Goal: Task Accomplishment & Management: Complete application form

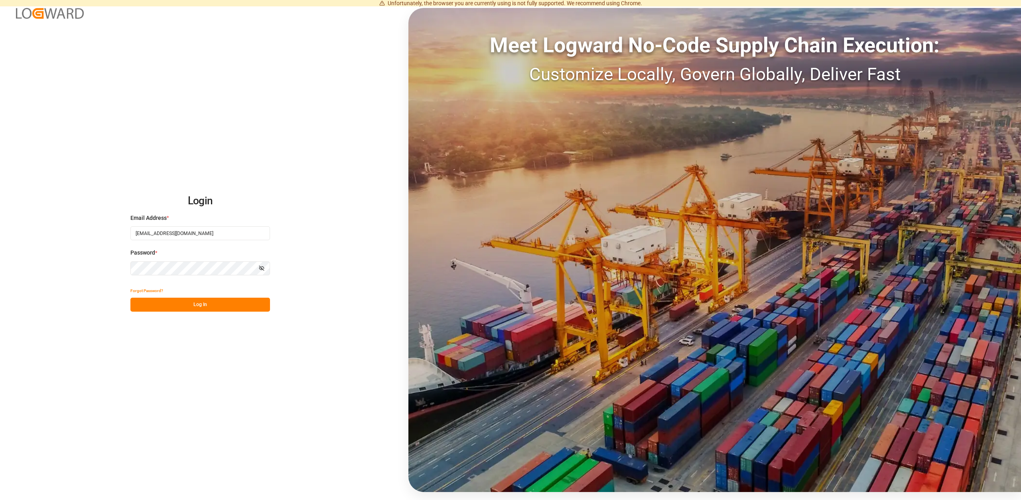
click at [187, 306] on button "Log In" at bounding box center [200, 305] width 140 height 14
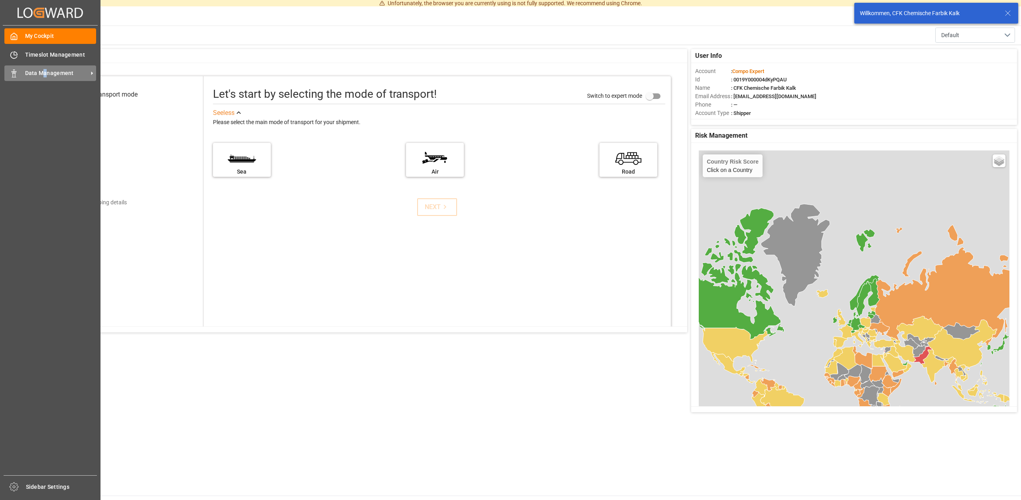
drag, startPoint x: 45, startPoint y: 71, endPoint x: 45, endPoint y: 78, distance: 6.4
click at [45, 75] on span "Data Management" at bounding box center [56, 73] width 63 height 8
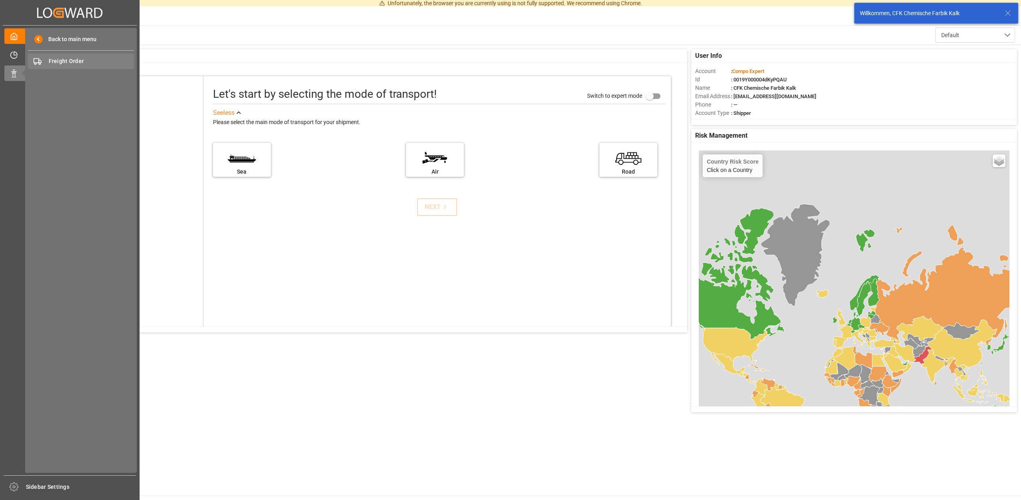
click at [72, 64] on span "Freight Order" at bounding box center [92, 61] width 86 height 8
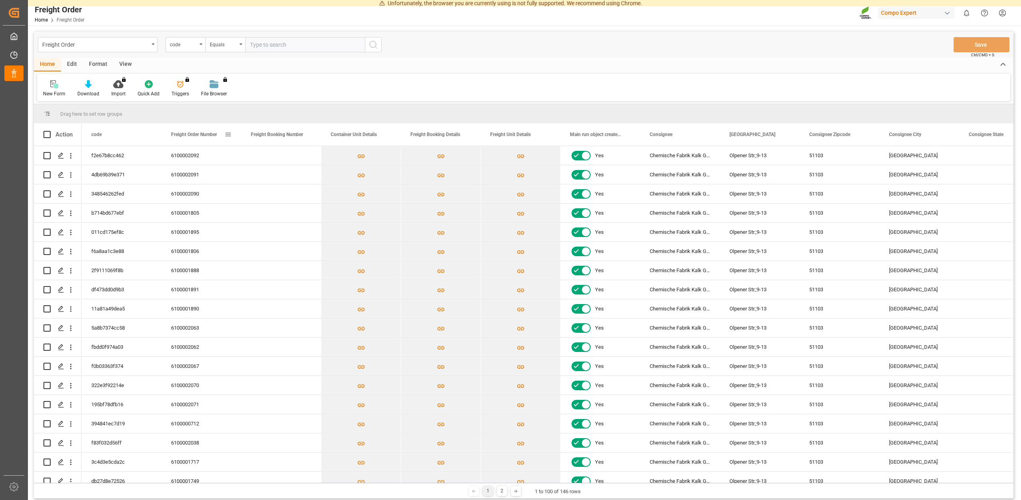
click at [219, 134] on div "Freight Order Number" at bounding box center [197, 134] width 53 height 22
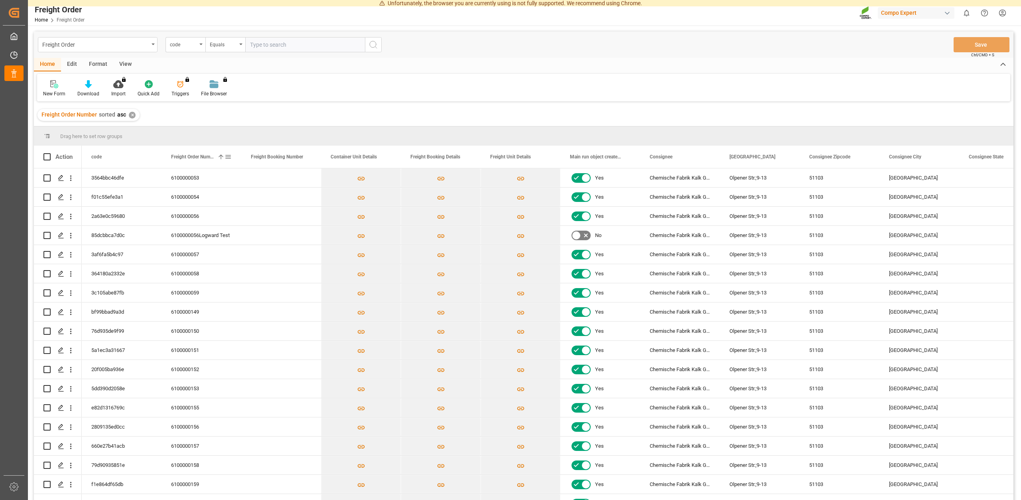
click at [196, 157] on span "Freight Order Number" at bounding box center [192, 157] width 43 height 6
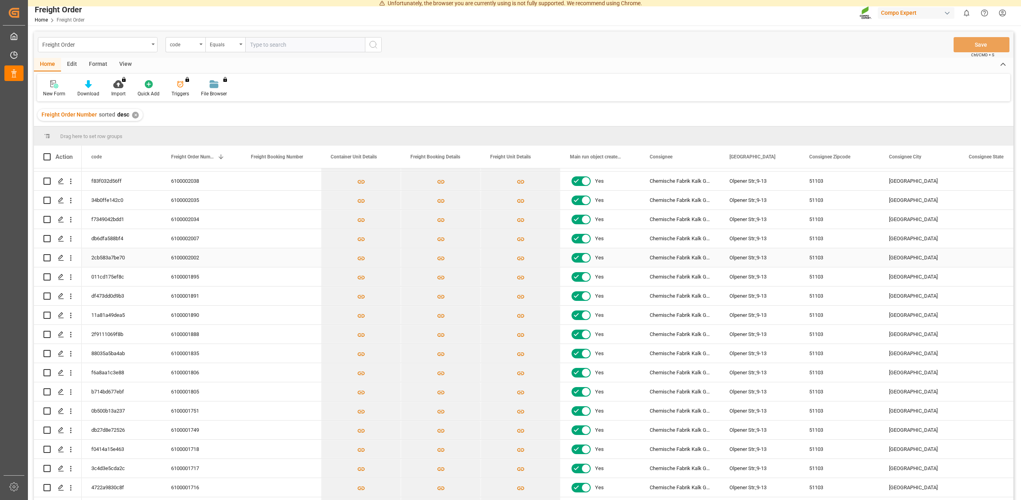
scroll to position [180, 0]
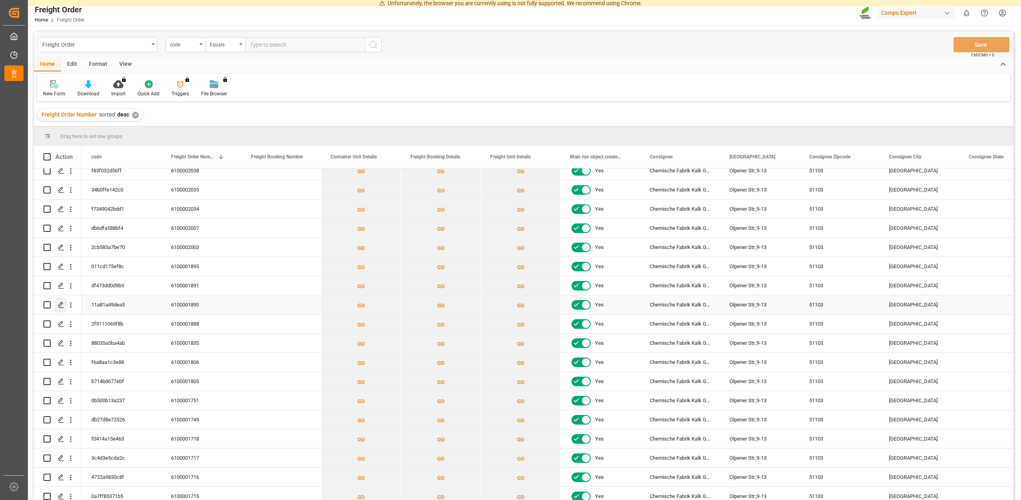
click at [61, 307] on icon "Press SPACE to select this row." at bounding box center [61, 305] width 6 height 6
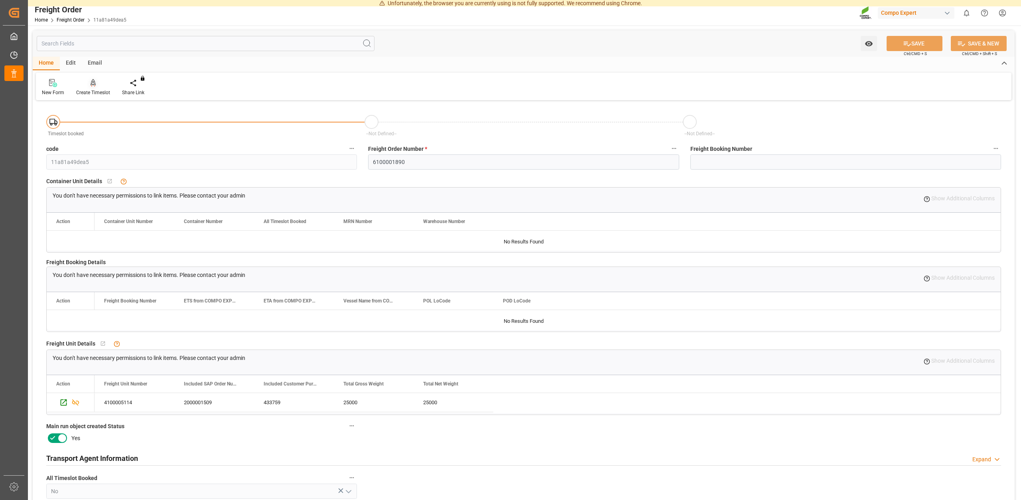
click at [89, 93] on div "Create Timeslot" at bounding box center [93, 92] width 34 height 7
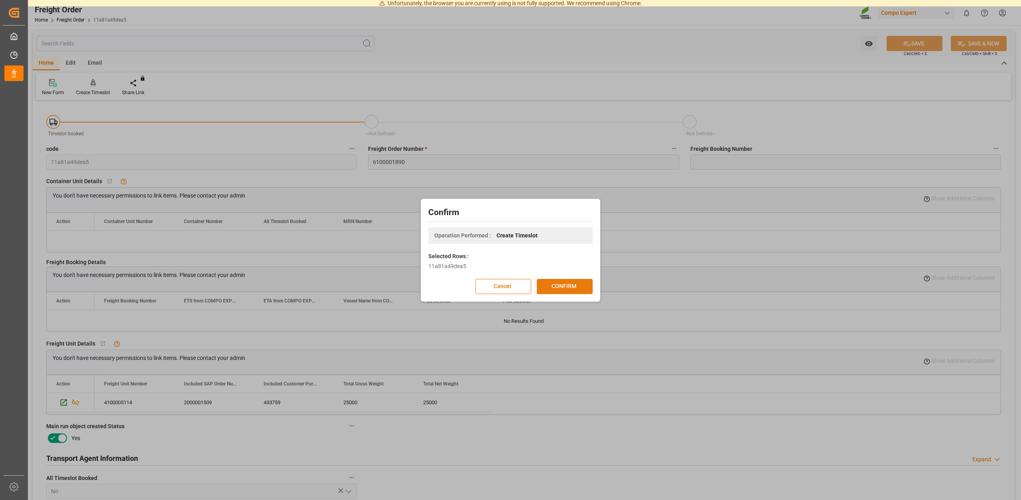
click at [564, 288] on button "CONFIRM" at bounding box center [565, 286] width 56 height 15
click at [610, 132] on div "Confirm Operation Performed : Create Timeslot Selected Rows : 11a81a49dea5 Canc…" at bounding box center [510, 250] width 1021 height 500
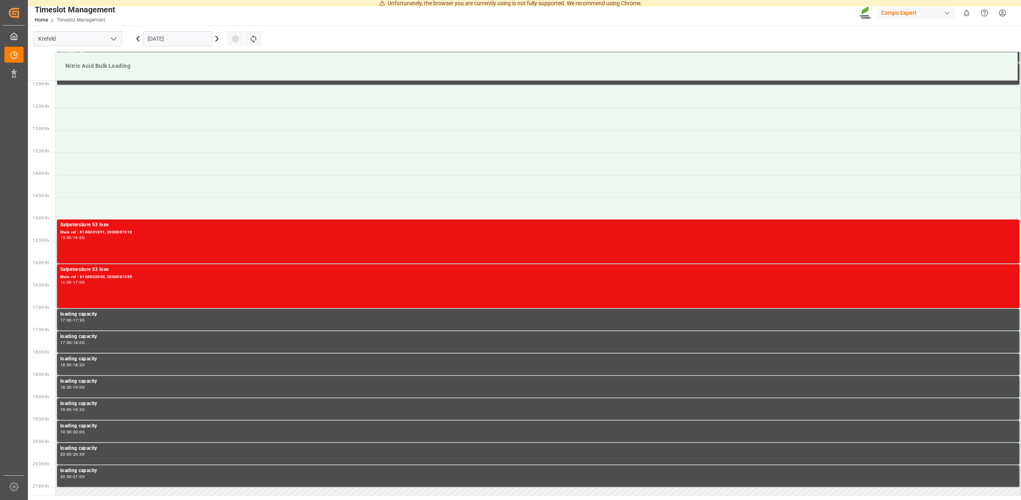
scroll to position [328, 0]
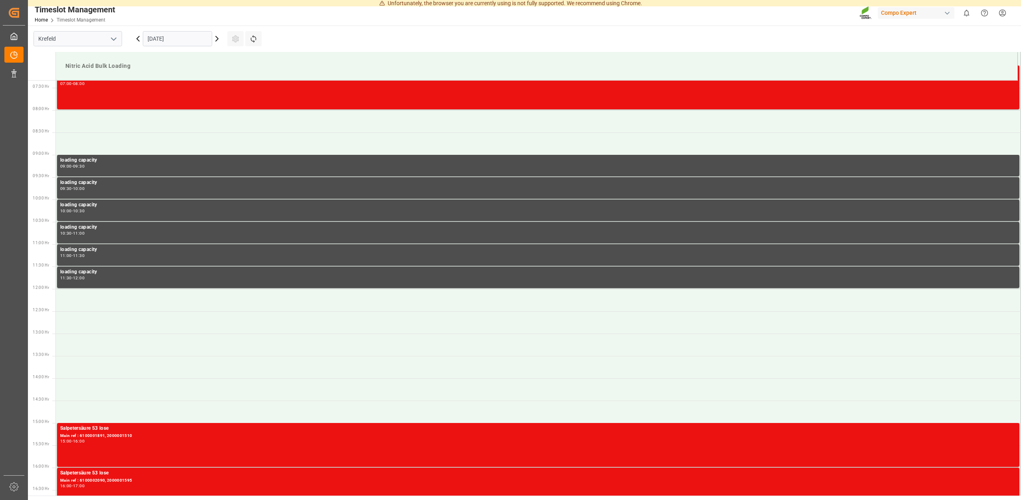
click at [216, 39] on icon at bounding box center [217, 39] width 10 height 10
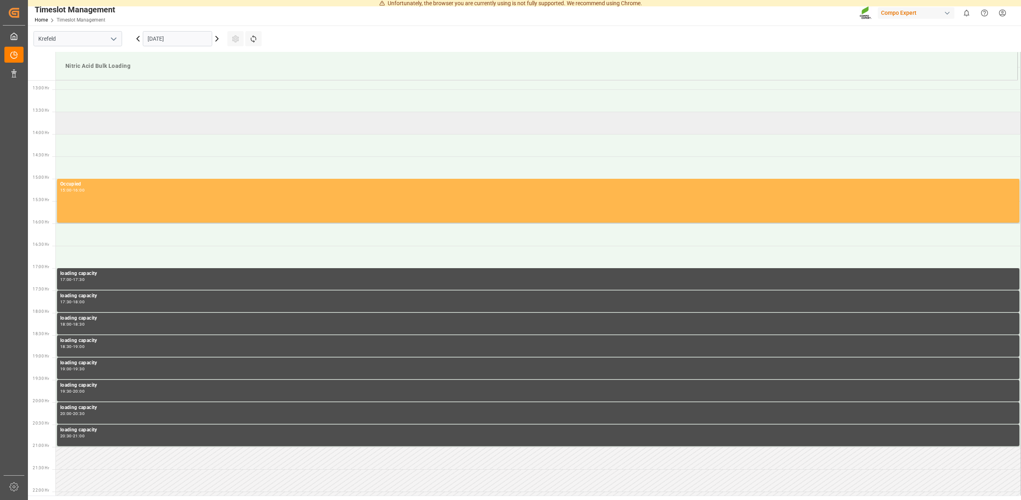
scroll to position [531, 0]
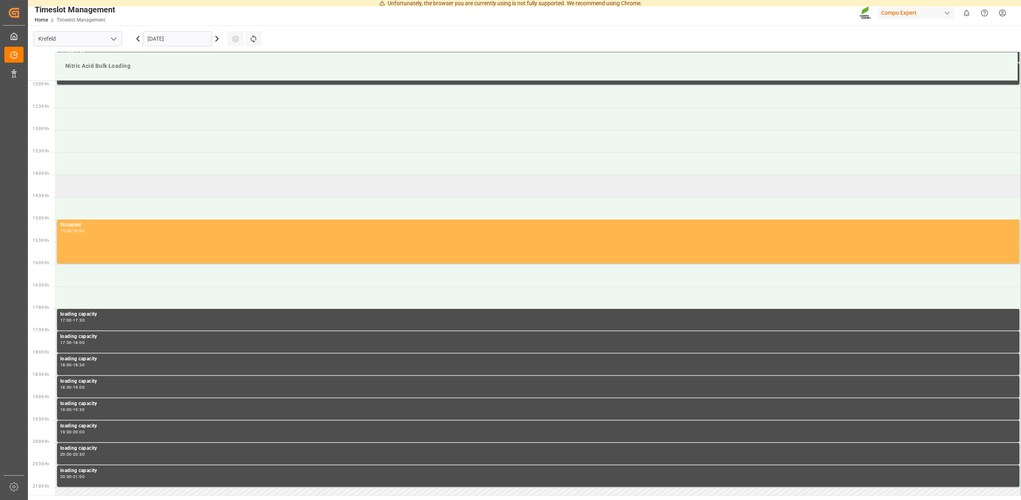
click at [101, 186] on td at bounding box center [538, 186] width 965 height 22
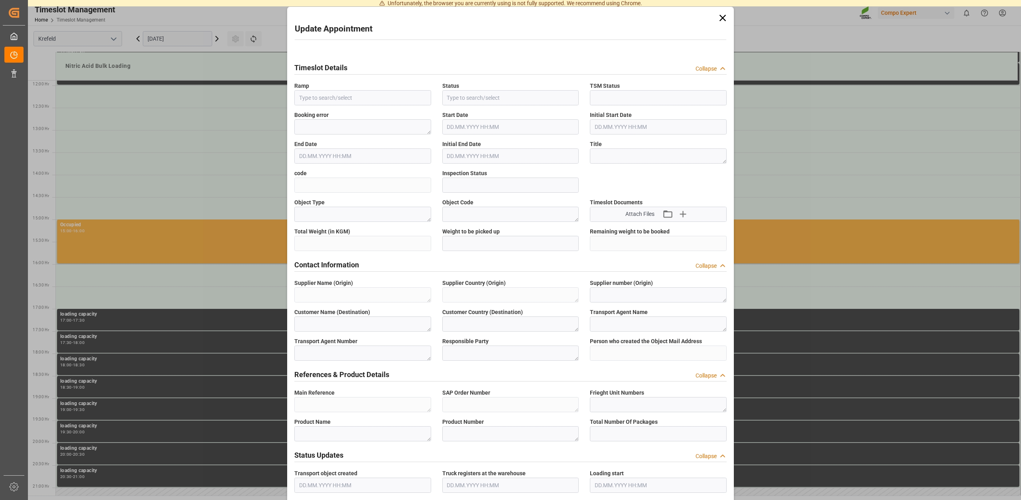
type input "Nitric Acid Bulk Loading"
type input "Transport object created"
type input "Booked"
type input "b6d93ae3bc89"
type input "Open"
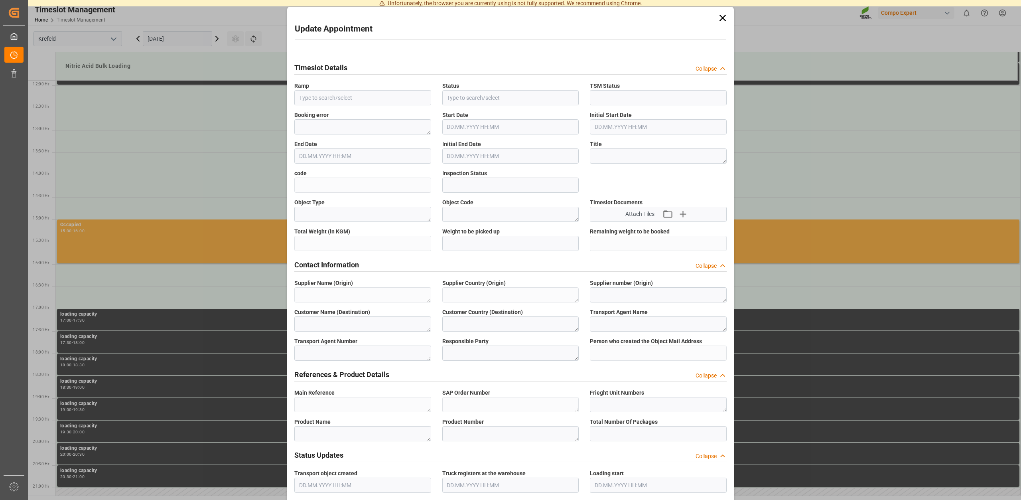
type textarea "Main-Run"
type input "25000"
type textarea "SP_EWM"
type textarea "Chemische Fabrik Kalk GmbH"
type textarea "DE"
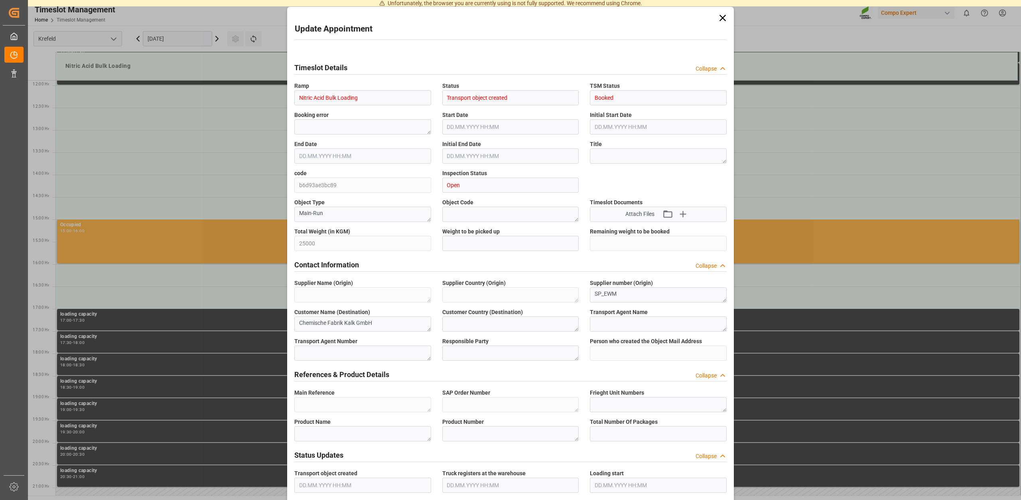
type textarea "Chemische Fabrik Kalk GmbH, (CFK)"
type textarea "5355955"
type textarea "Compo Expert"
type input "[PERSON_NAME][EMAIL_ADDRESS][DOMAIN_NAME]"
type textarea "6100001890"
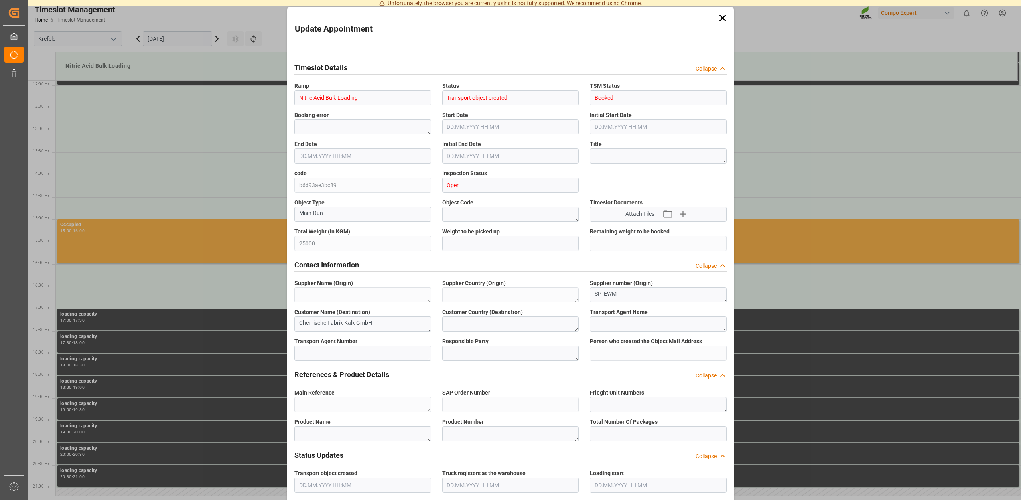
type textarea "2000001509"
type textarea "4100005114"
type textarea "Salpetersäure 53 lose"
type textarea "1510002000"
type input "0"
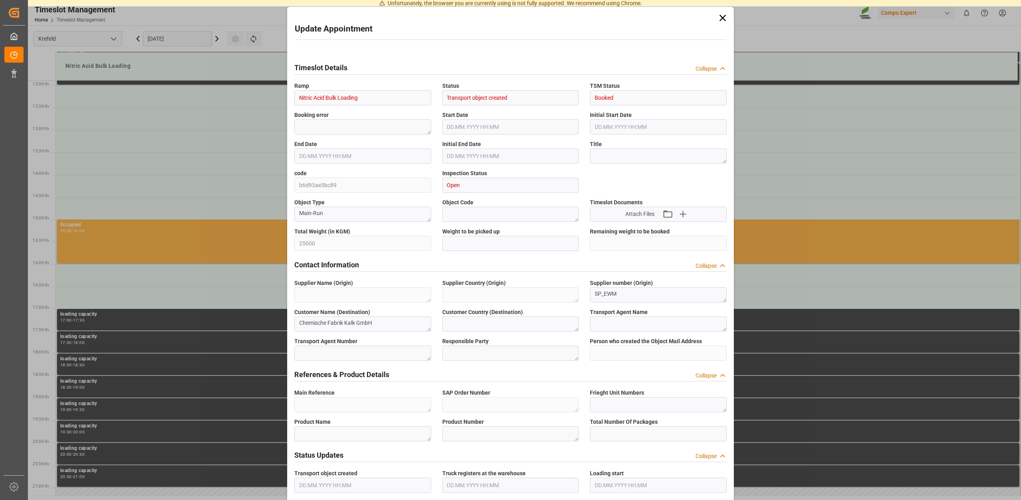
type textarea "Z100"
type textarea "3500"
type input "6100001890"
type input "19.09.2025 14:00"
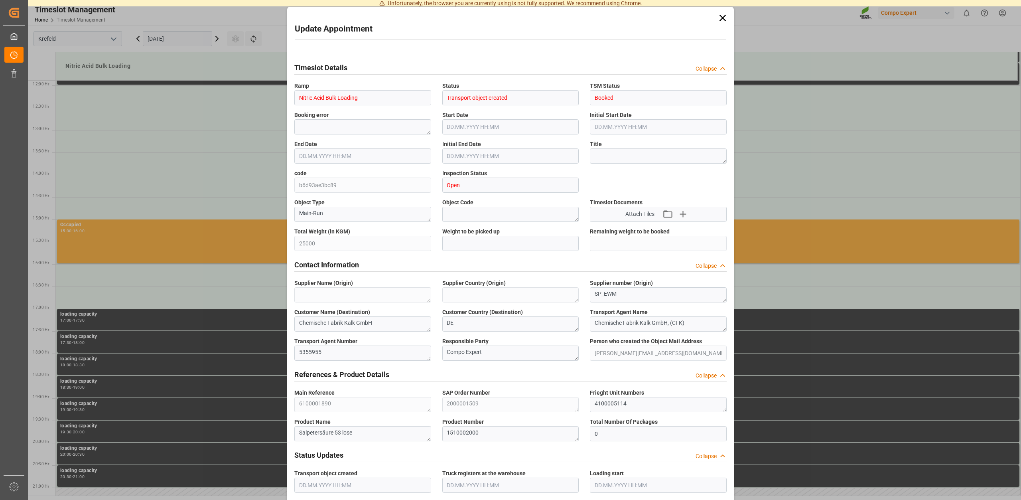
type input "19.09.2025 14:30"
type input "10.09.2025 15:37"
type input "18.09.2025 11:25"
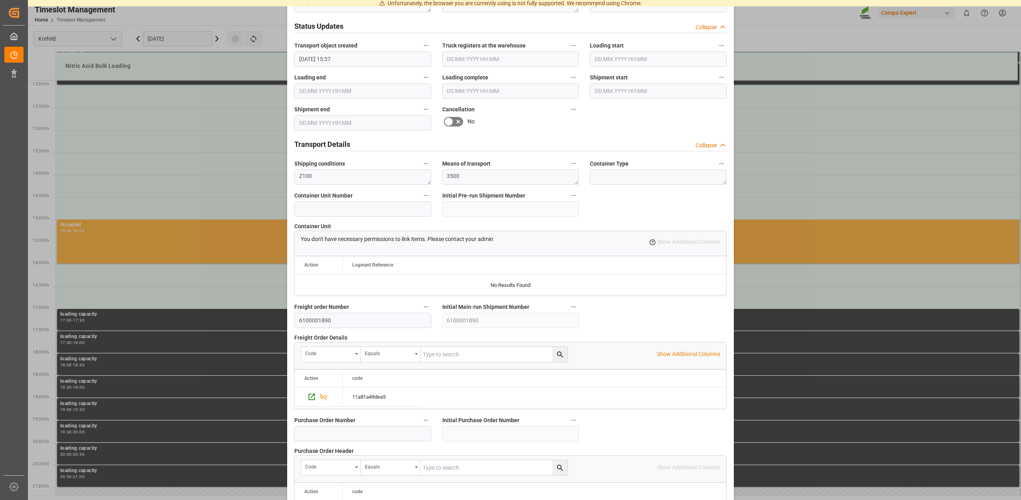
scroll to position [606, 0]
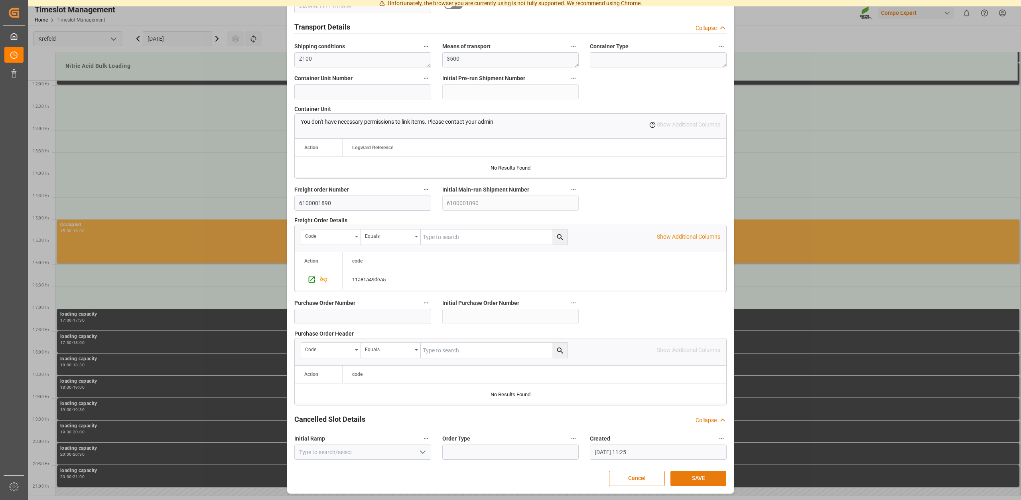
click at [696, 475] on button "SAVE" at bounding box center [699, 478] width 56 height 15
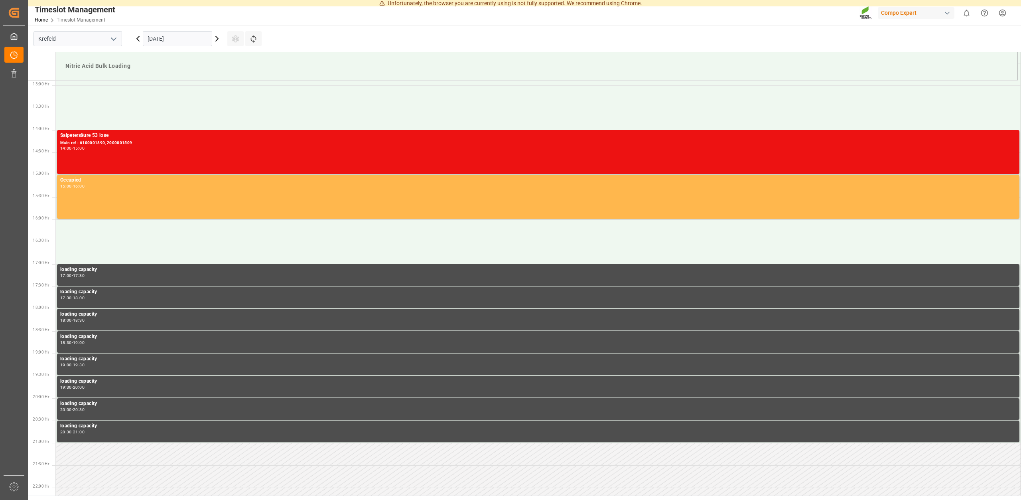
scroll to position [494, 0]
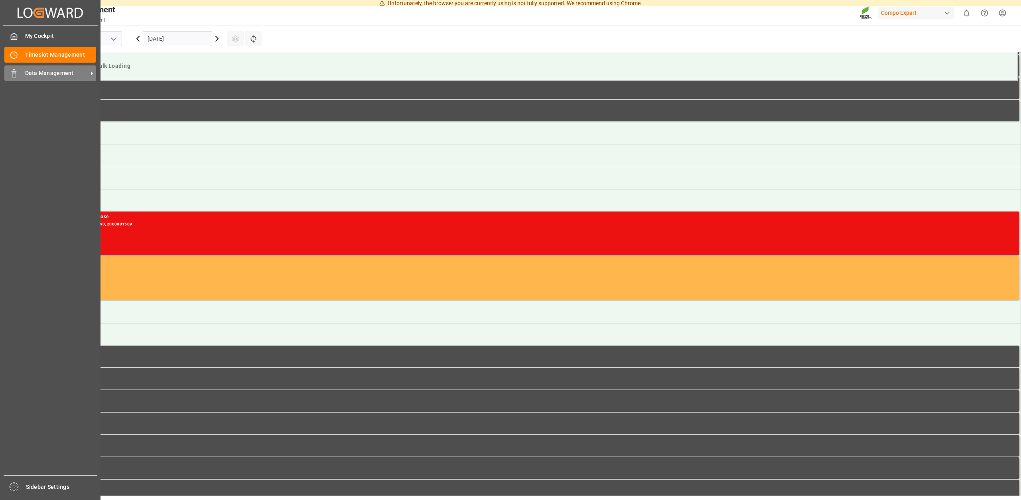
click at [28, 73] on span "Data Management" at bounding box center [56, 73] width 63 height 8
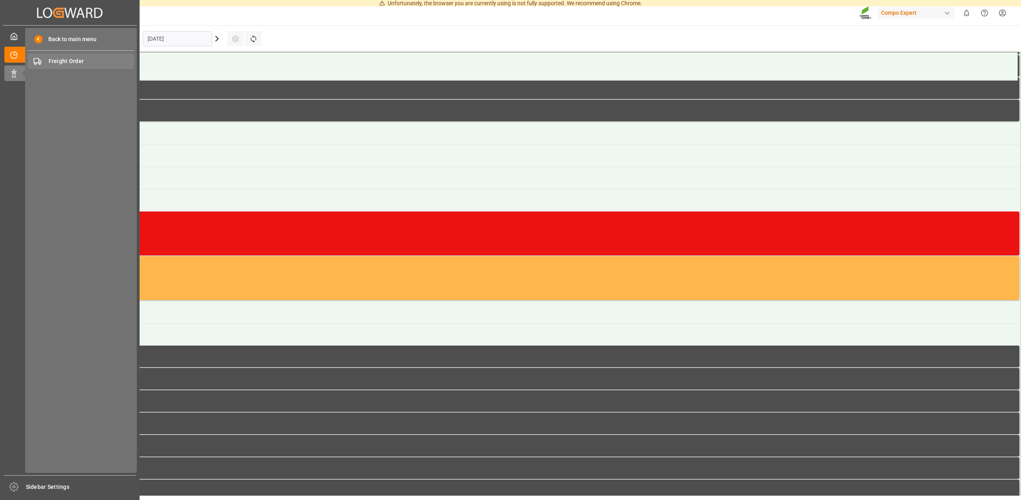
click at [73, 61] on span "Freight Order" at bounding box center [92, 61] width 86 height 8
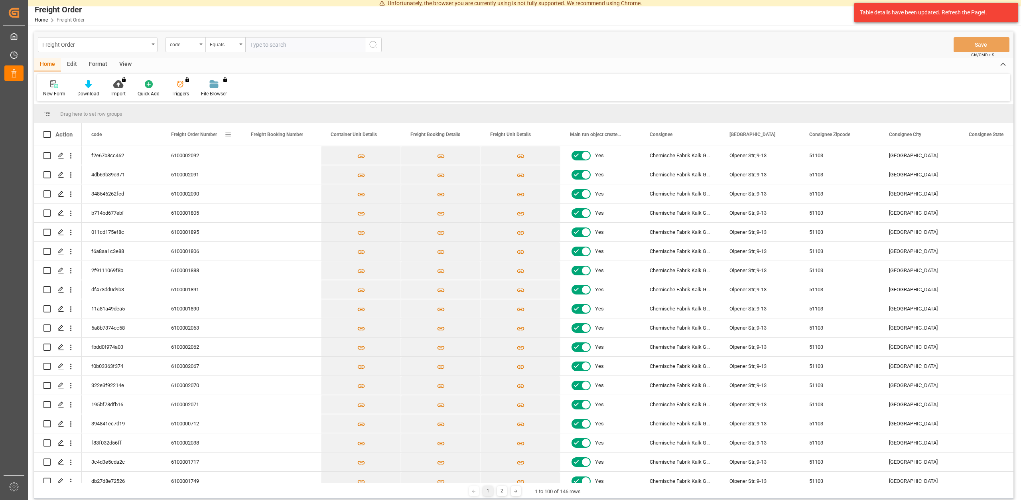
click at [199, 133] on span "Freight Order Number" at bounding box center [194, 135] width 46 height 6
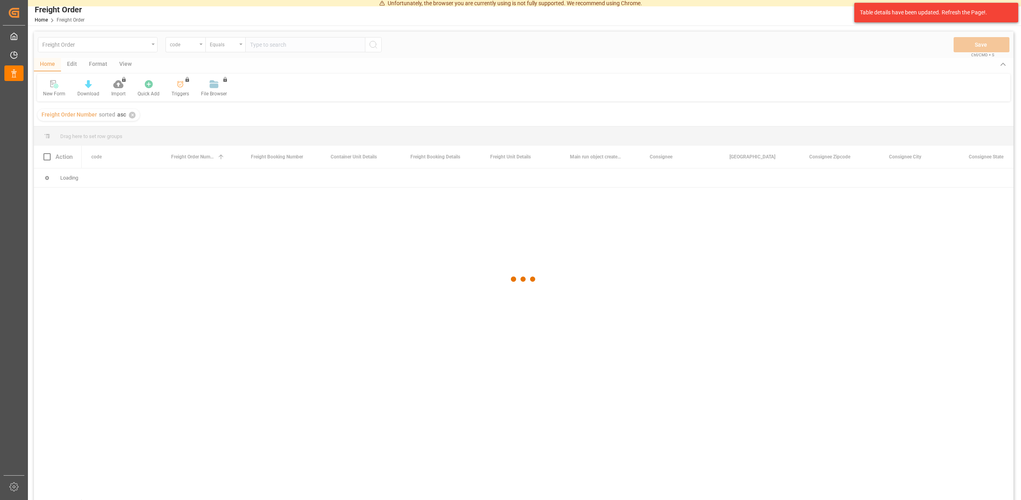
click at [199, 133] on div at bounding box center [524, 279] width 980 height 495
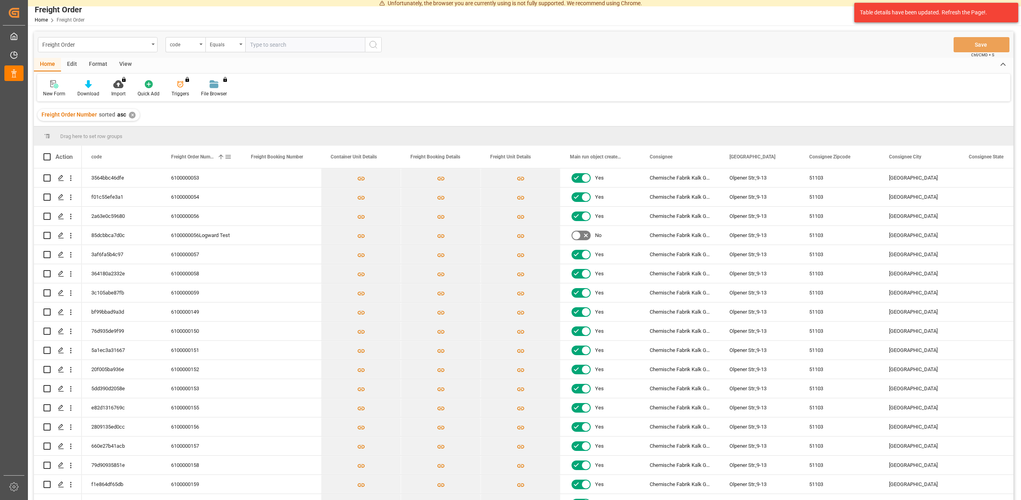
click at [194, 160] on div "Freight Order Number 1" at bounding box center [197, 157] width 53 height 22
click at [60, 195] on icon "Press SPACE to select this row." at bounding box center [61, 197] width 6 height 6
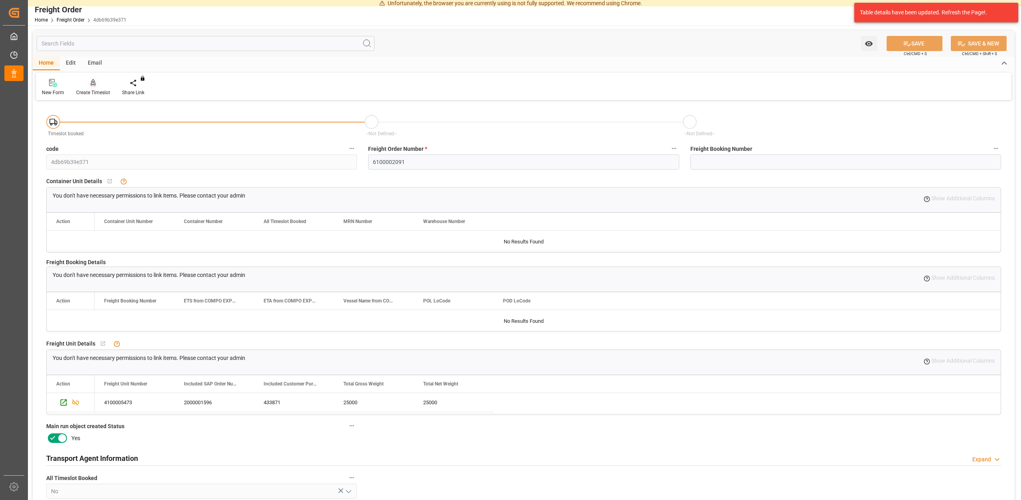
click at [94, 92] on div "Create Timeslot" at bounding box center [93, 92] width 34 height 7
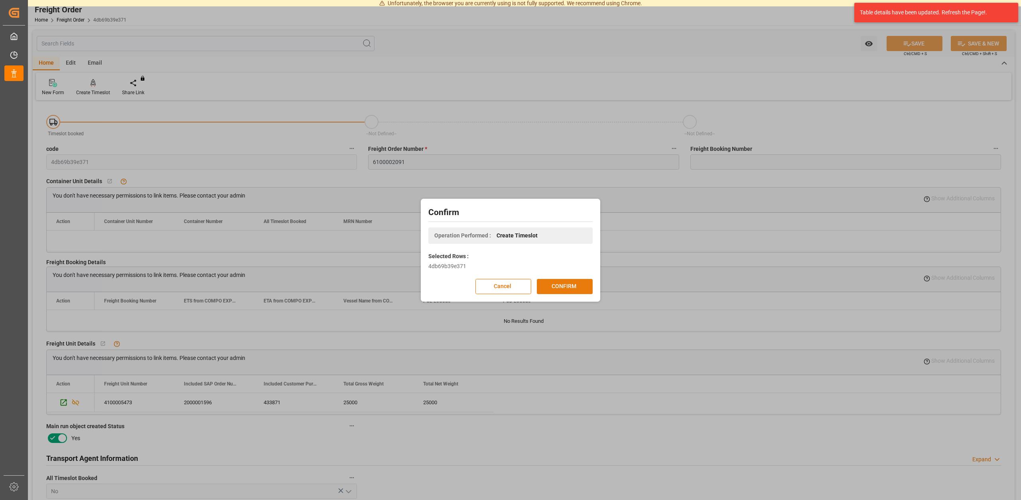
click at [557, 284] on button "CONFIRM" at bounding box center [565, 286] width 56 height 15
click at [562, 97] on div "Confirm Operation Performed : Create Timeslot Selected Rows : 4db69b39e371 Canc…" at bounding box center [510, 250] width 1021 height 500
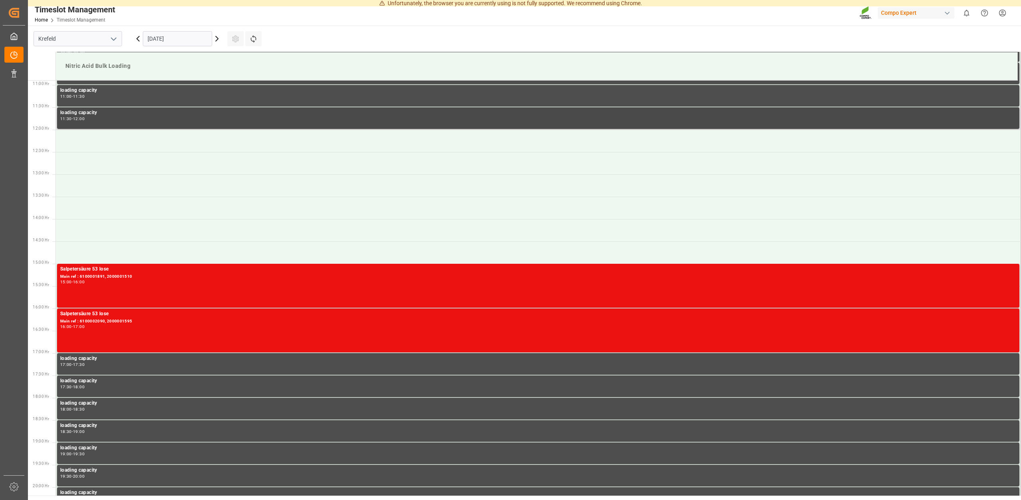
scroll to position [450, 0]
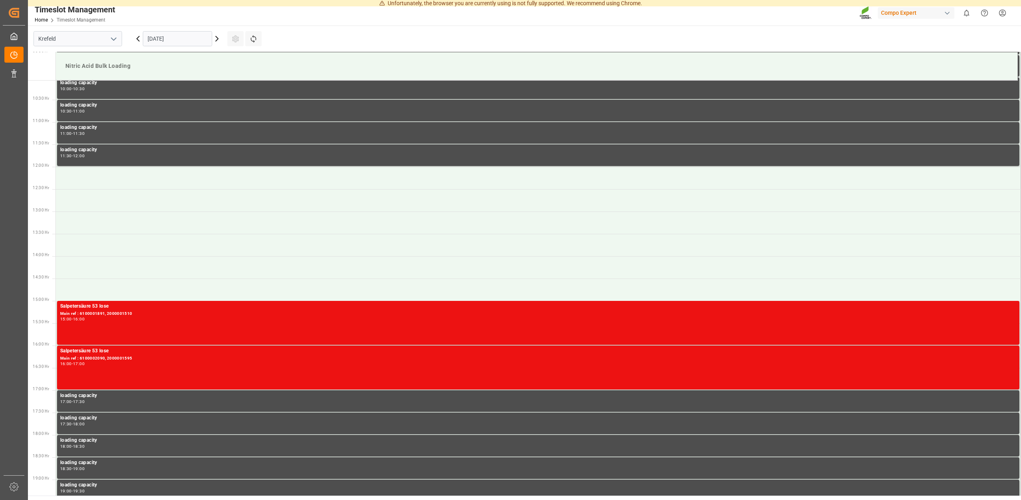
click at [217, 38] on icon at bounding box center [217, 39] width 10 height 10
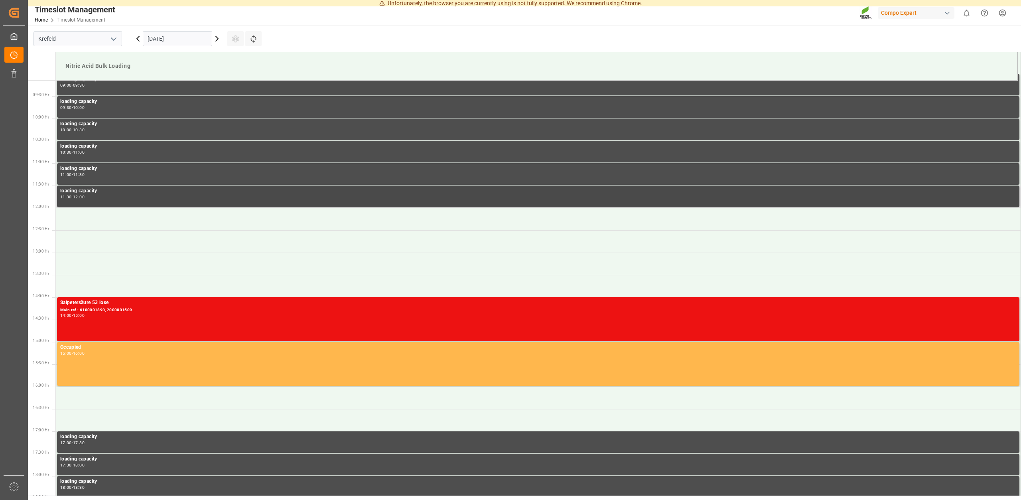
scroll to position [409, 0]
click at [99, 215] on td at bounding box center [538, 218] width 965 height 22
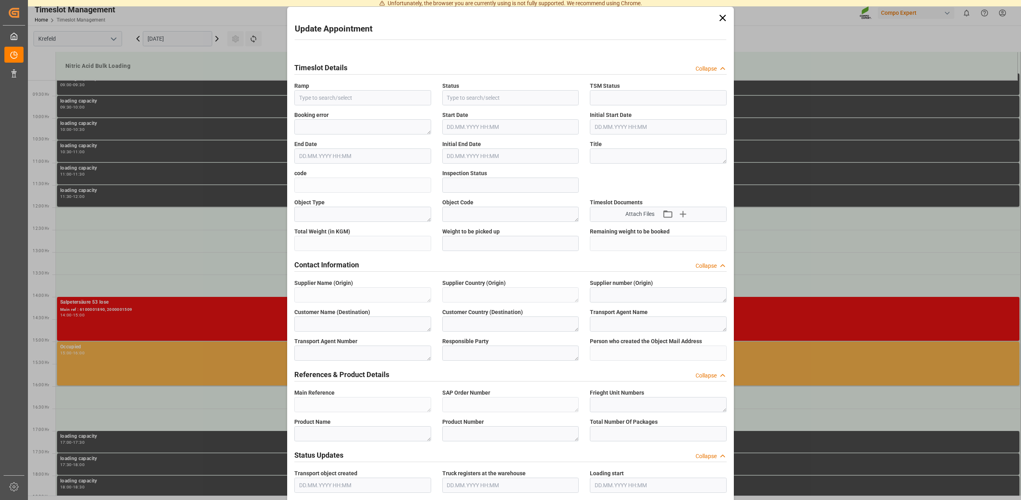
type input "Nitric Acid Bulk Loading"
type input "Transport object created"
type input "Booked"
type input "59c9e985ee8c"
type input "Open"
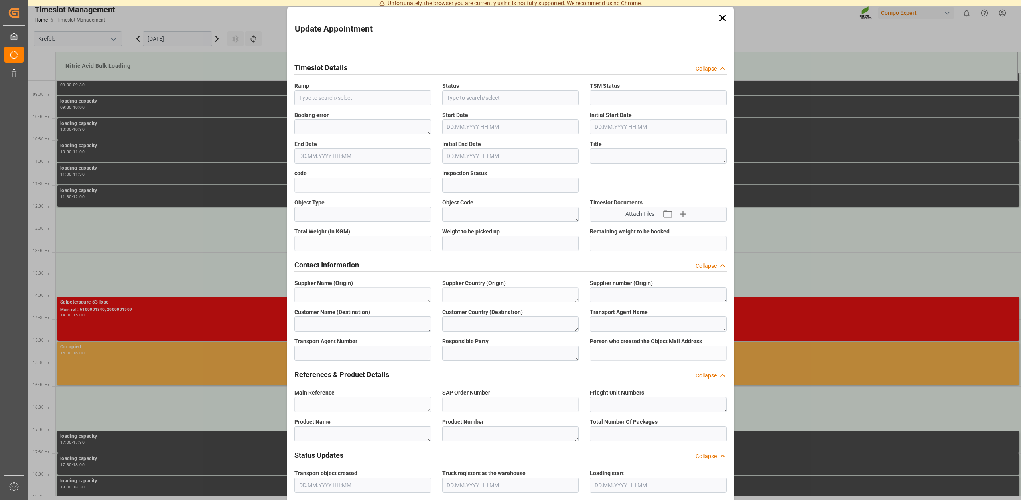
type textarea "Main-Run"
type textarea "SP_KREF"
type textarea "Chemische Fabrik Kalk GmbH"
type textarea "DE"
type textarea "Chemische Fabrik Kalk GmbH, (CFK)"
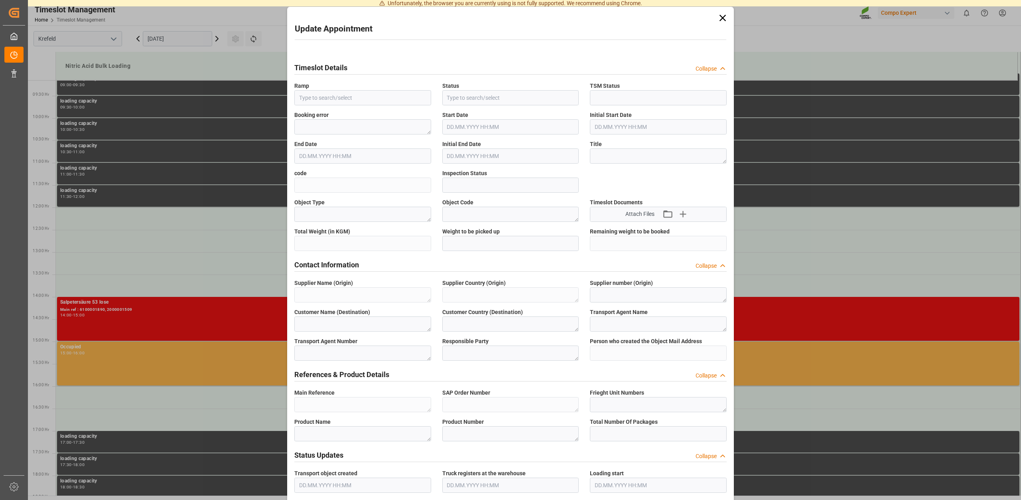
type textarea "5355955"
type textarea "Compo Expert"
type input "[PERSON_NAME][EMAIL_ADDRESS][DOMAIN_NAME]"
type textarea "6100002091"
type textarea "2000001596"
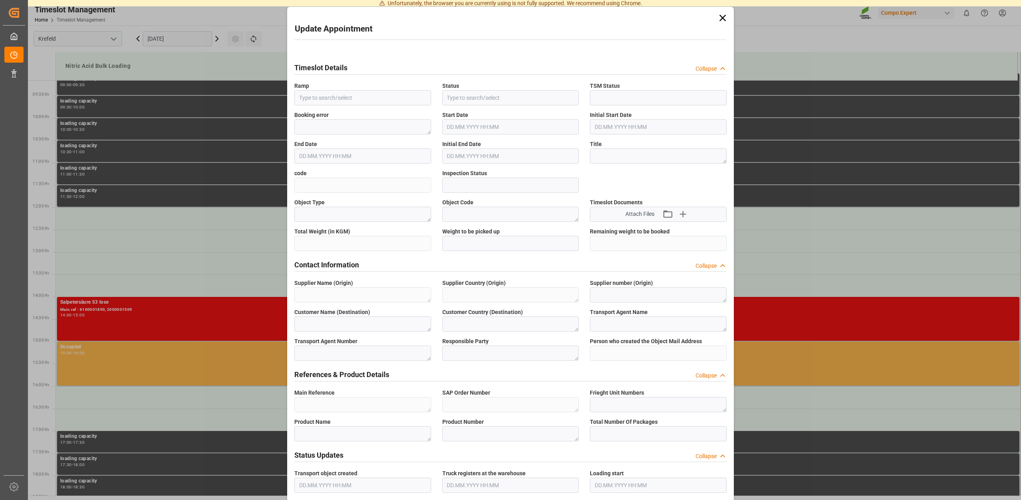
type textarea "4100005473"
type textarea "Salpetersäure 53 lose"
type textarea "1510002000"
type textarea "Z100"
type textarea "3500"
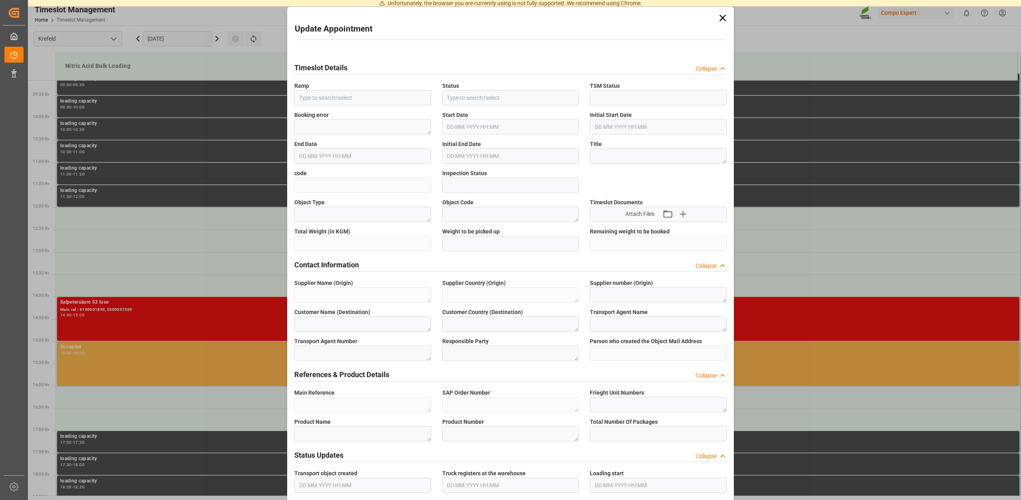
type input "6100002091"
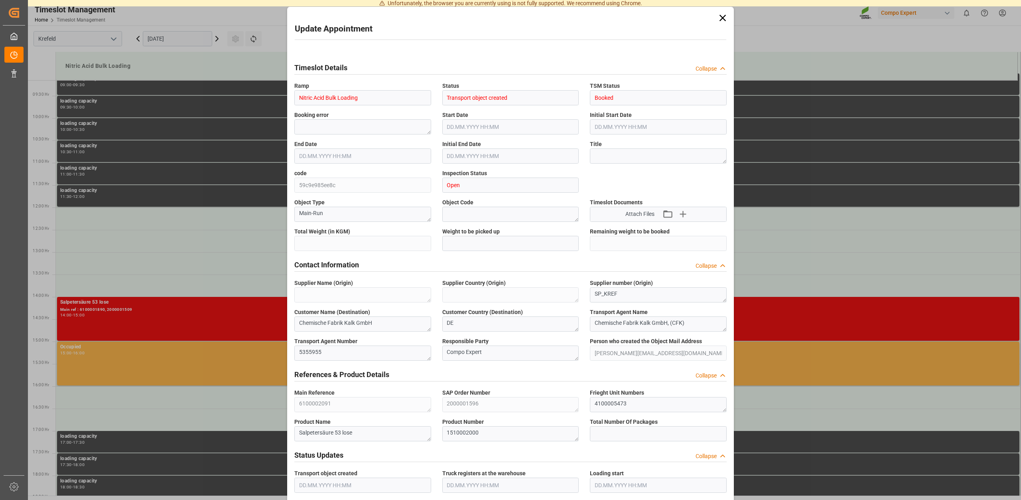
type input "25000"
type input "0"
type input "19.09.2025 12:00"
type input "19.09.2025 12:30"
type input "17.09.2025 14:39"
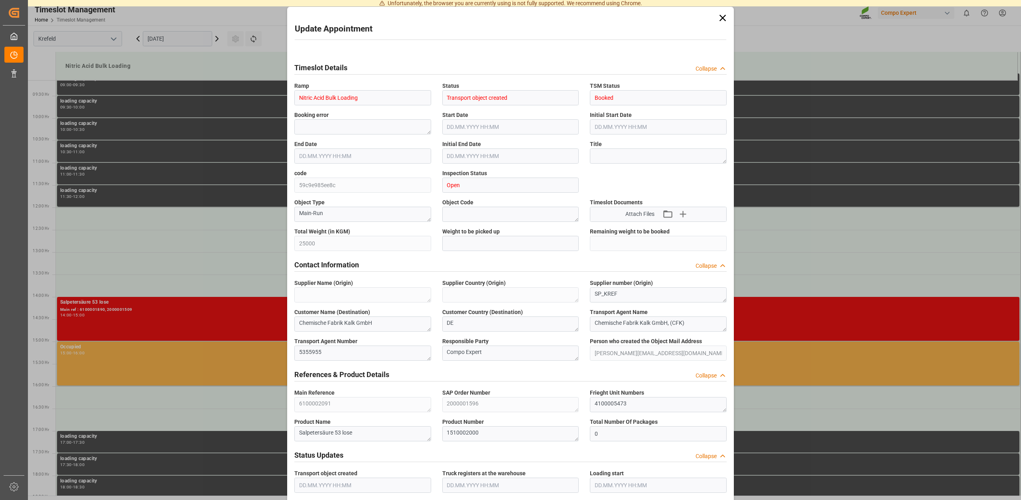
type input "18.09.2025 11:26"
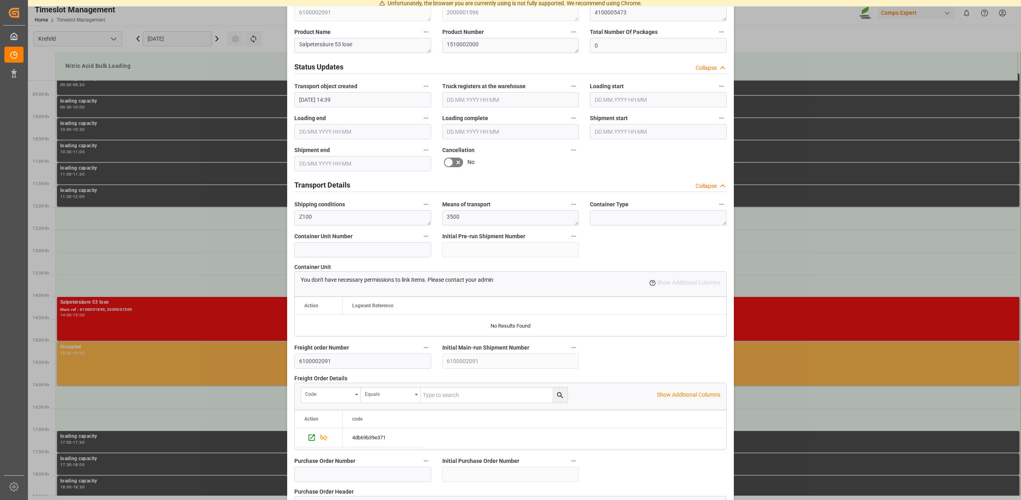
scroll to position [606, 0]
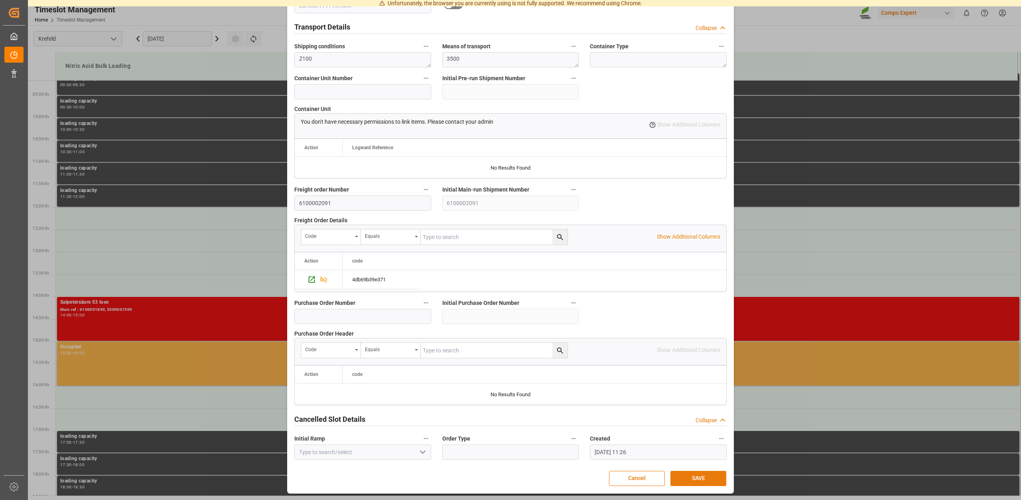
click at [690, 478] on button "SAVE" at bounding box center [699, 478] width 56 height 15
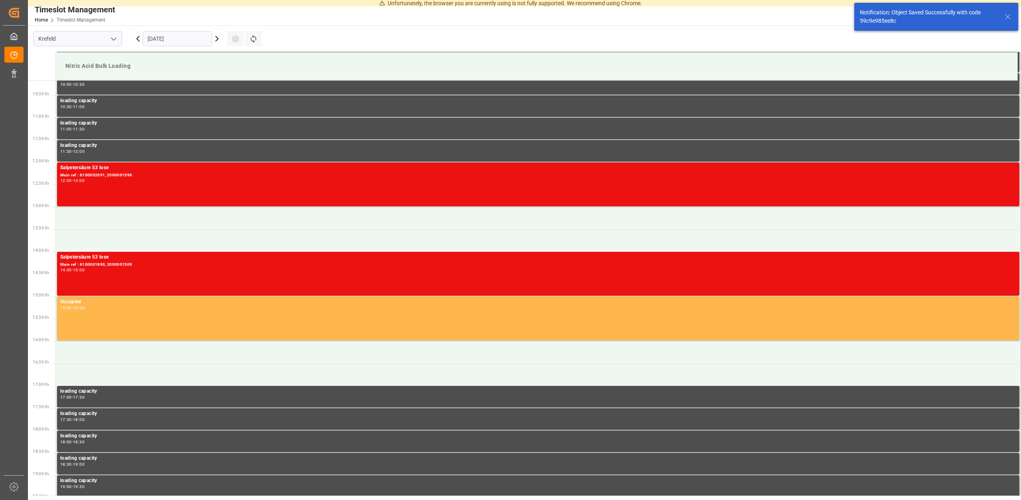
scroll to position [458, 0]
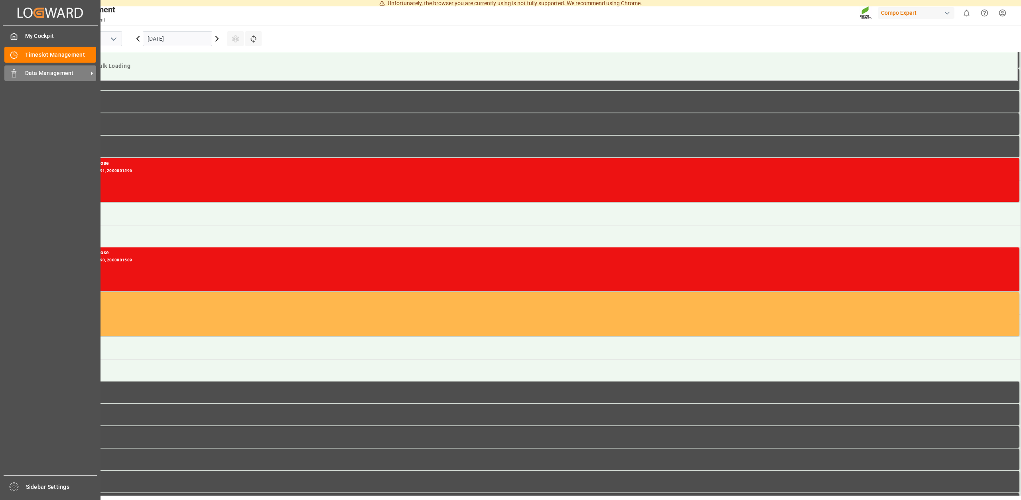
click at [60, 71] on span "Data Management" at bounding box center [56, 73] width 63 height 8
click at [59, 74] on span "Data Management" at bounding box center [56, 73] width 63 height 8
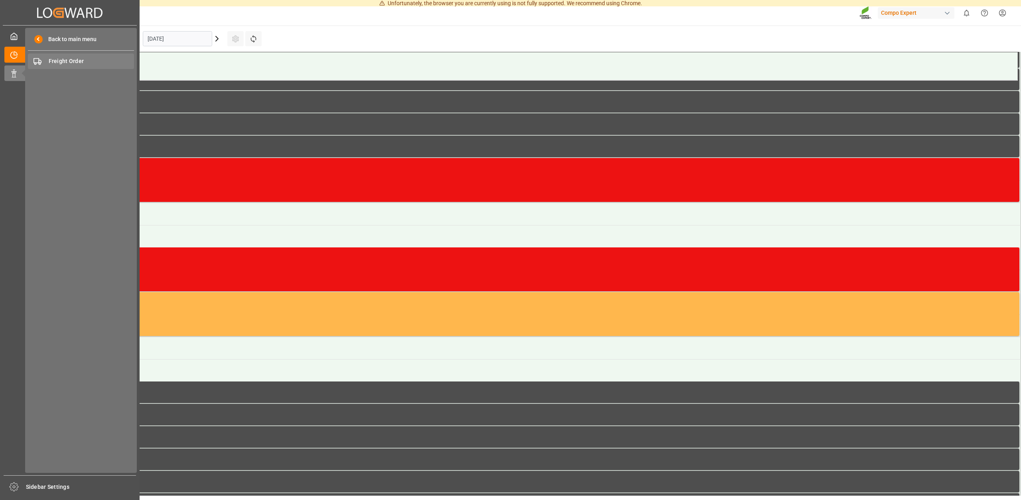
click at [69, 55] on div "Freight Order Freight Order" at bounding box center [81, 61] width 106 height 16
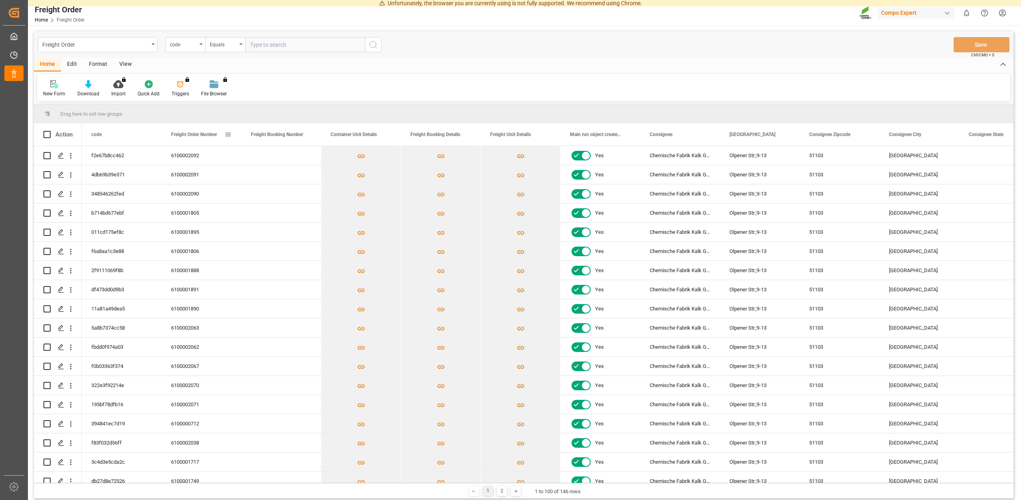
click at [201, 134] on span "Freight Order Number" at bounding box center [194, 135] width 46 height 6
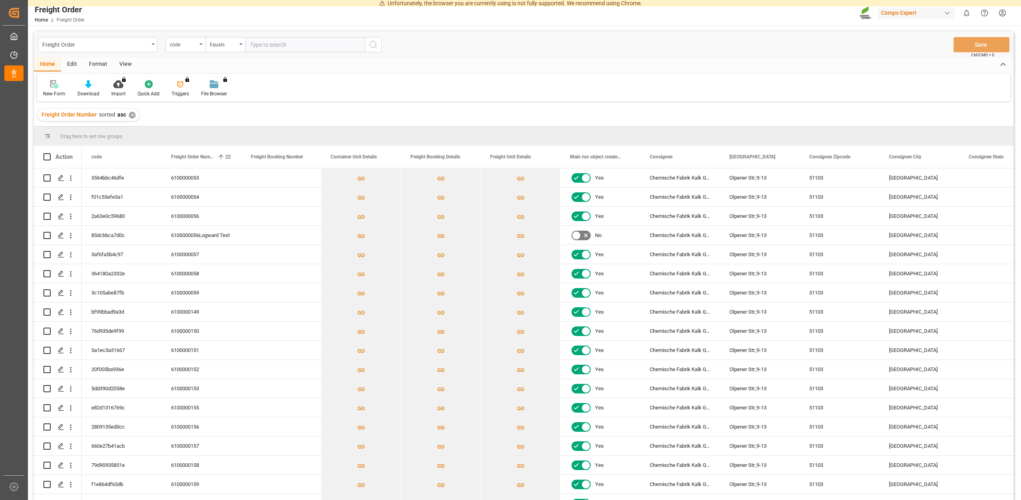
click at [201, 153] on div "Freight Order Number 1" at bounding box center [197, 157] width 53 height 22
click at [62, 292] on icon "Press SPACE to select this row." at bounding box center [61, 293] width 6 height 6
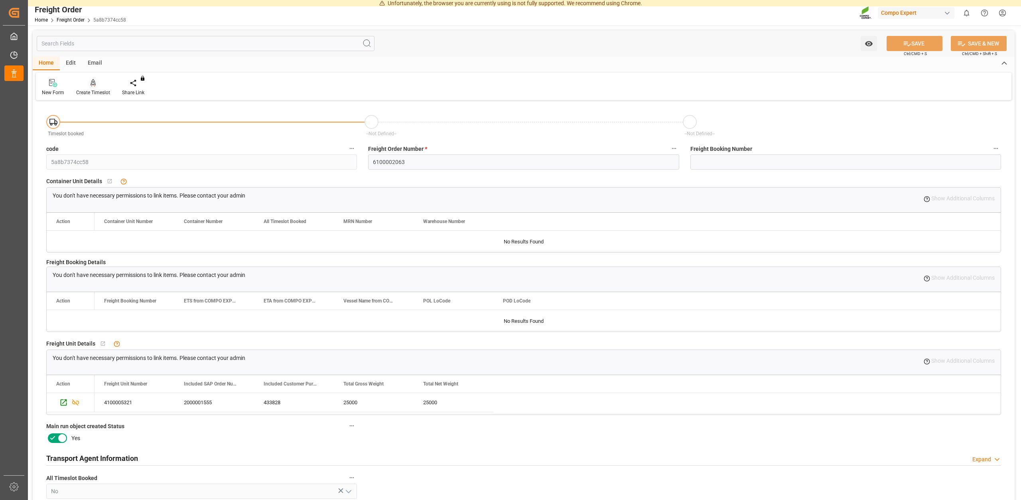
click at [94, 94] on div "Create Timeslot" at bounding box center [93, 92] width 34 height 7
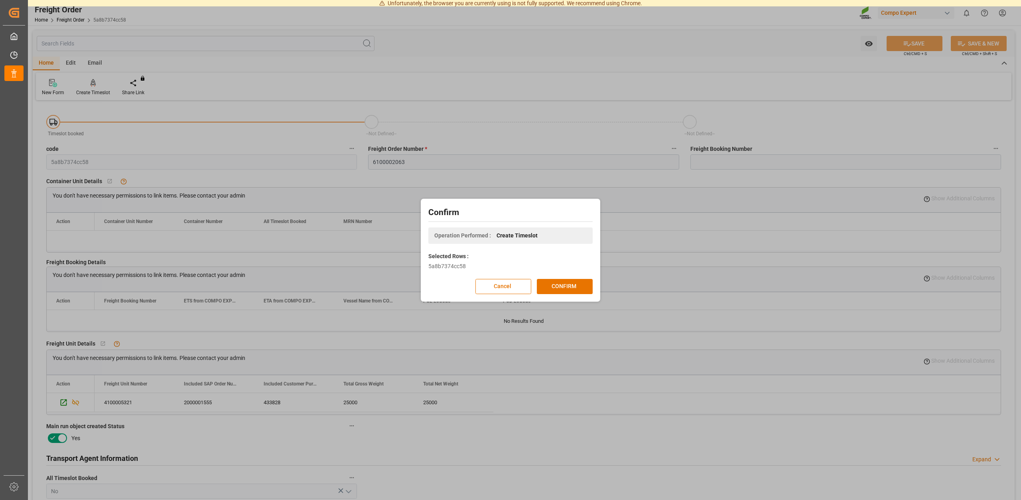
click at [553, 278] on div "Confirm Operation Performed : Create Timeslot Selected Rows : 5a8b7374cc58 Canc…" at bounding box center [511, 250] width 176 height 99
click at [553, 285] on button "CONFIRM" at bounding box center [565, 286] width 56 height 15
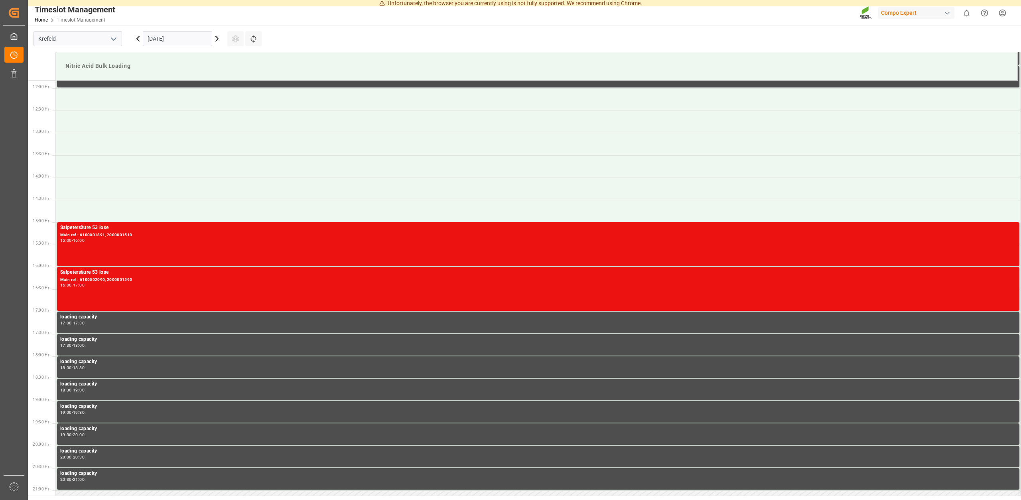
scroll to position [531, 0]
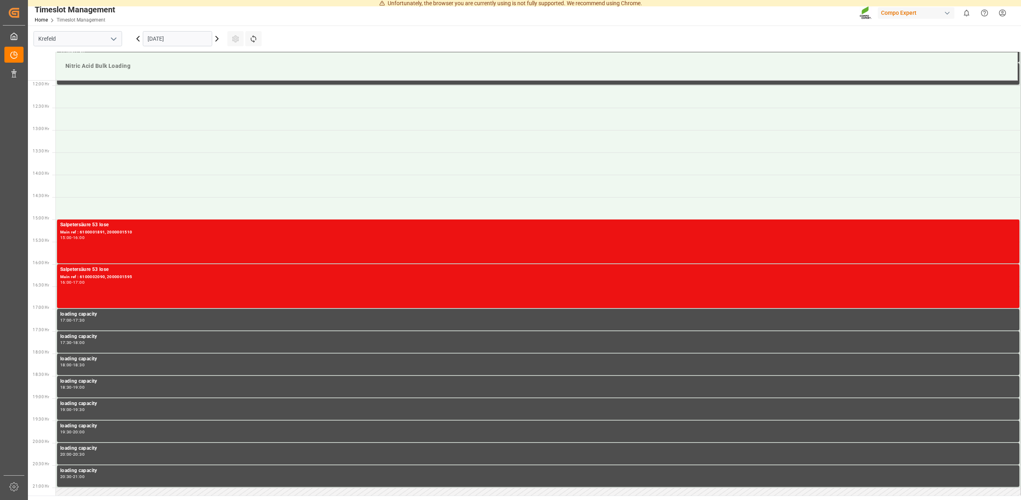
click at [217, 39] on icon at bounding box center [217, 39] width 10 height 10
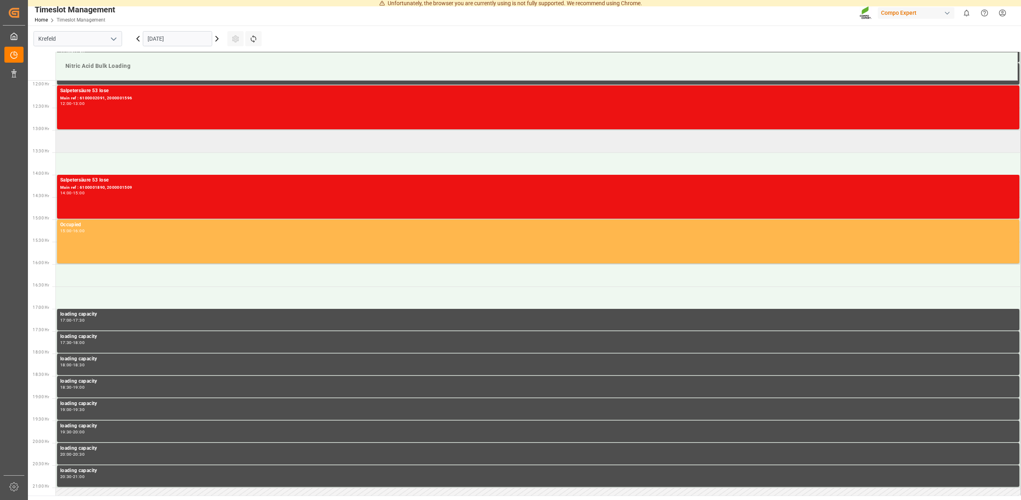
click at [122, 144] on td at bounding box center [538, 141] width 965 height 22
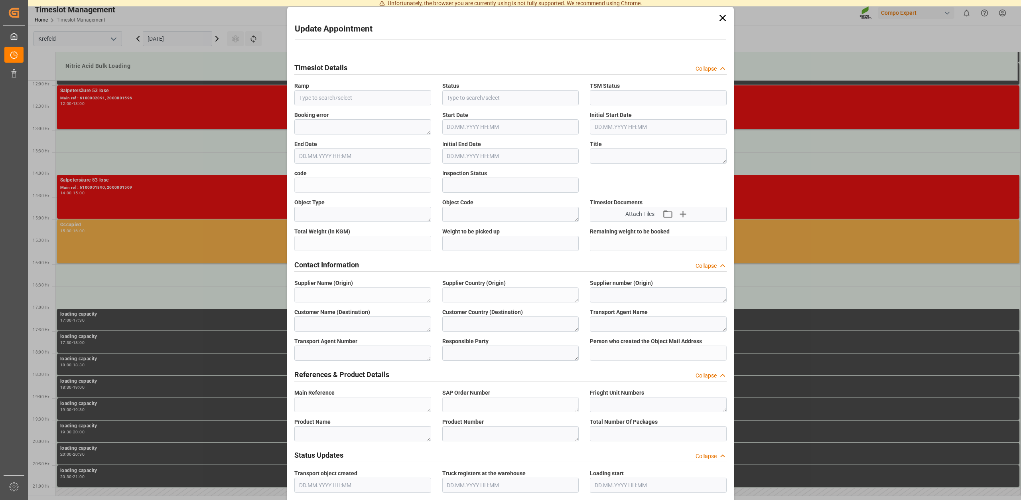
type input "Nitric Acid Bulk Loading"
type input "Transport object created"
type input "Booked"
type input "04b8e9ba0eb5"
type input "Open"
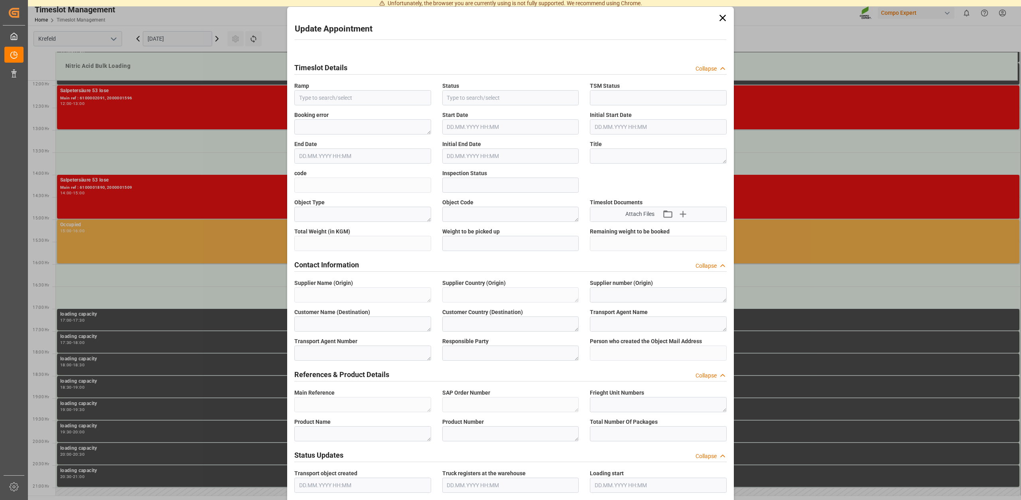
type textarea "Main-Run"
type textarea "SP_EWM"
type textarea "Chemische Fabrik Kalk GmbH"
type textarea "DE"
type textarea "Chemische Fabrik Kalk GmbH, (CFK)"
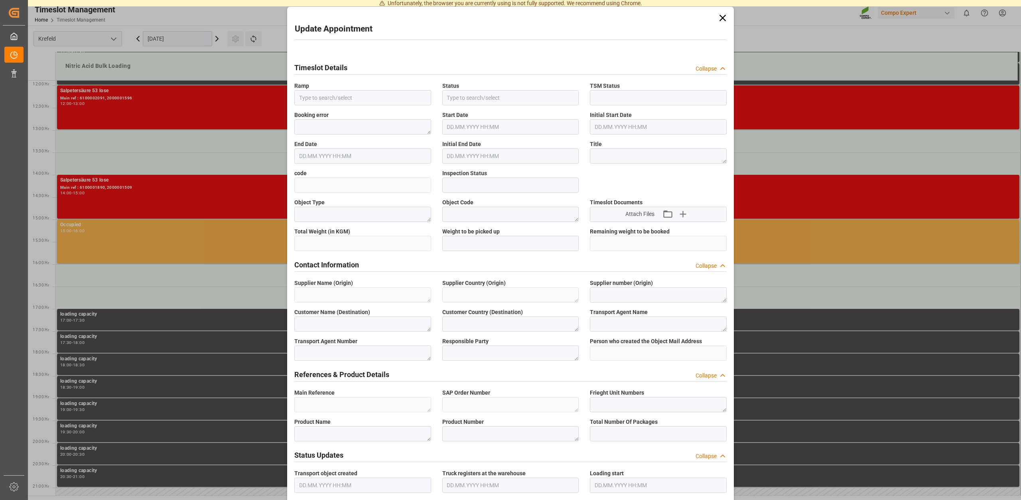
type textarea "5355955"
type textarea "Compo Expert"
type input "[PERSON_NAME][EMAIL_ADDRESS][DOMAIN_NAME]"
type textarea "6100002063"
type textarea "2000001555"
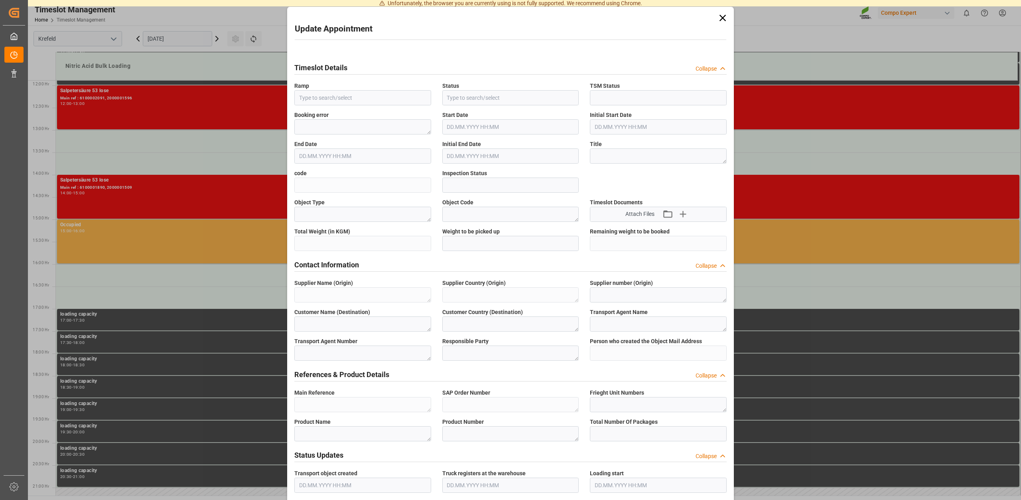
type textarea "4100005321"
type textarea "Salpetersäure 53 lose"
type textarea "1510002000"
type textarea "Z100"
type textarea "3500"
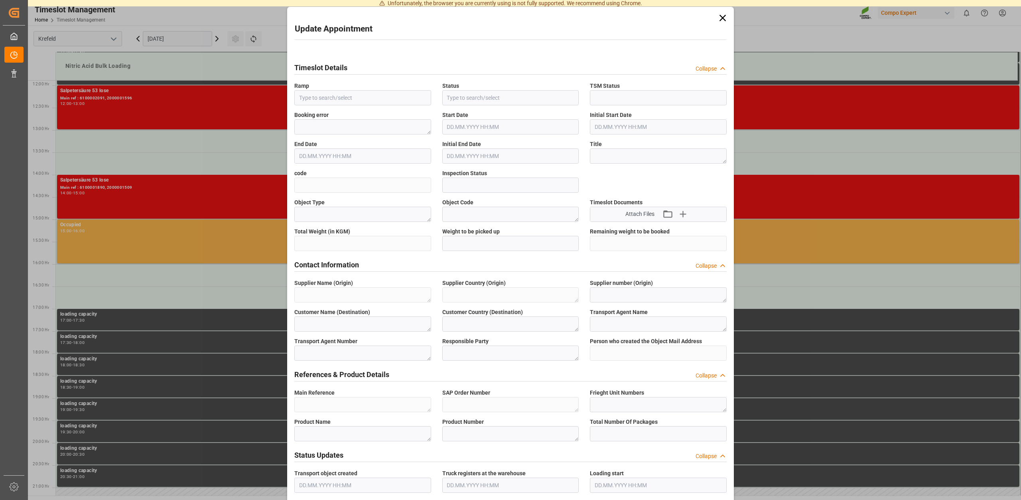
type input "6100002063"
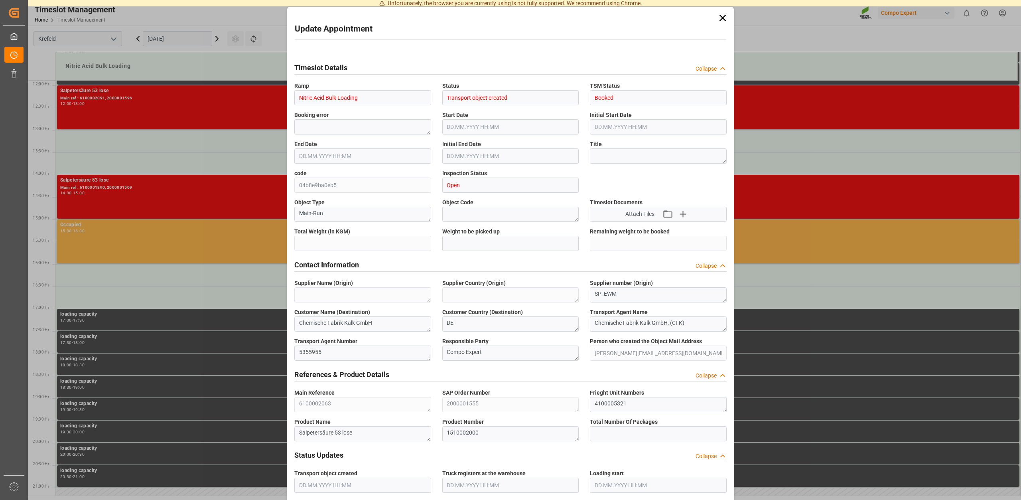
type input "25000"
type input "0"
type input "19.09.2025 13:00"
type input "19.09.2025 13:30"
type input "[DATE] 11:05"
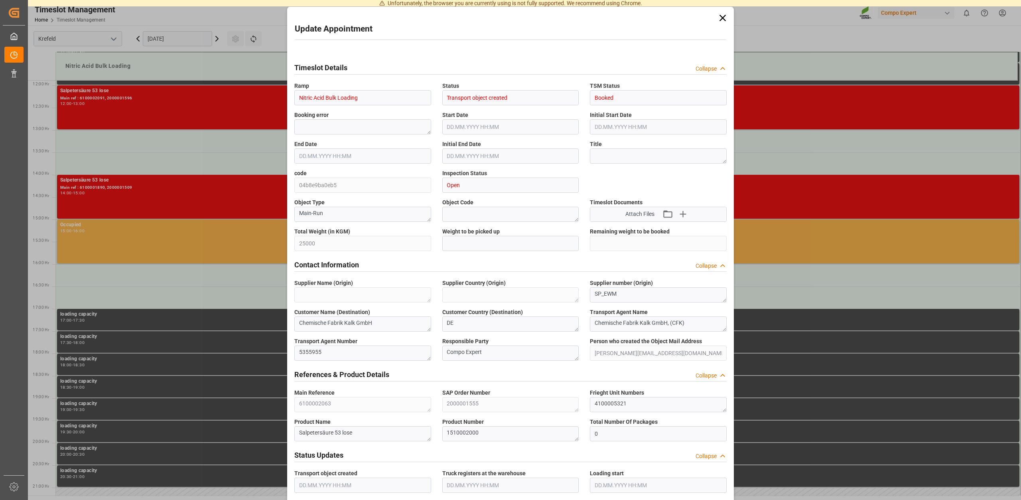
type input "18.09.2025 11:28"
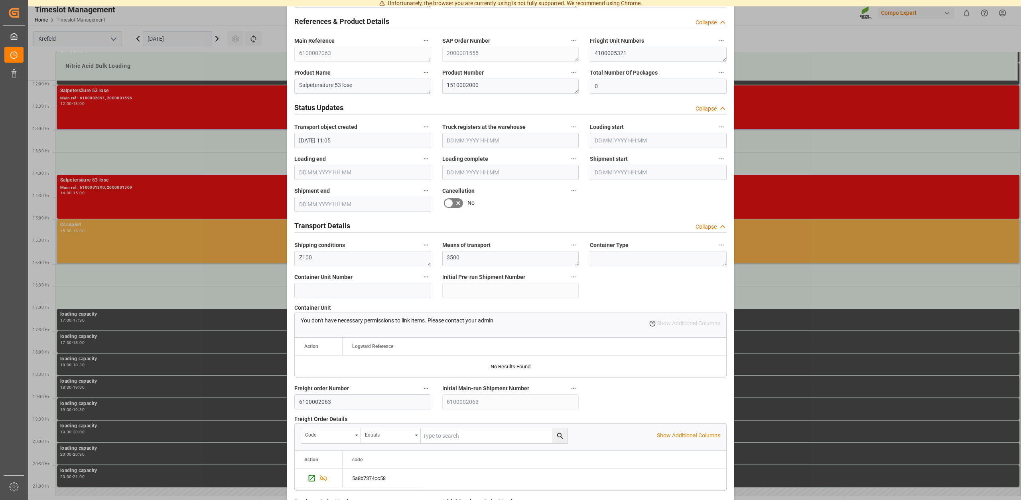
scroll to position [606, 0]
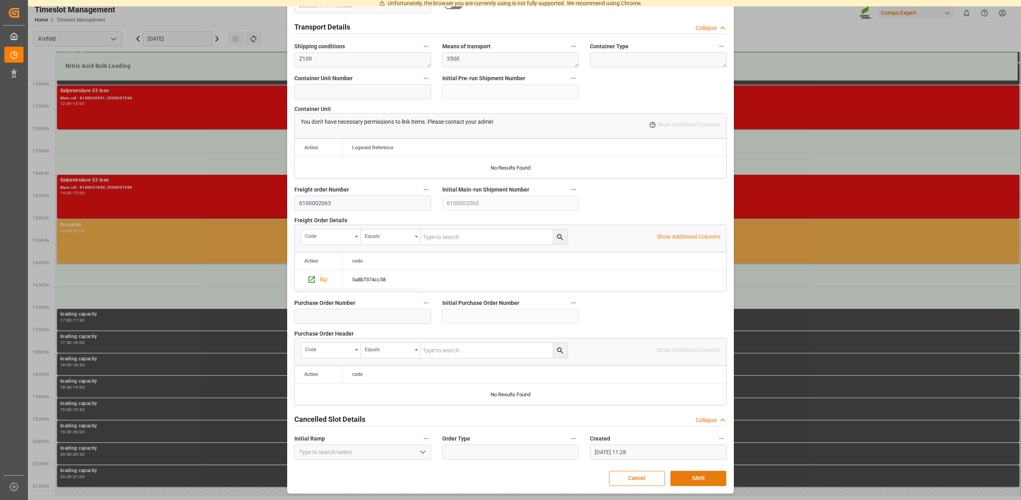
click at [697, 478] on button "SAVE" at bounding box center [699, 478] width 56 height 15
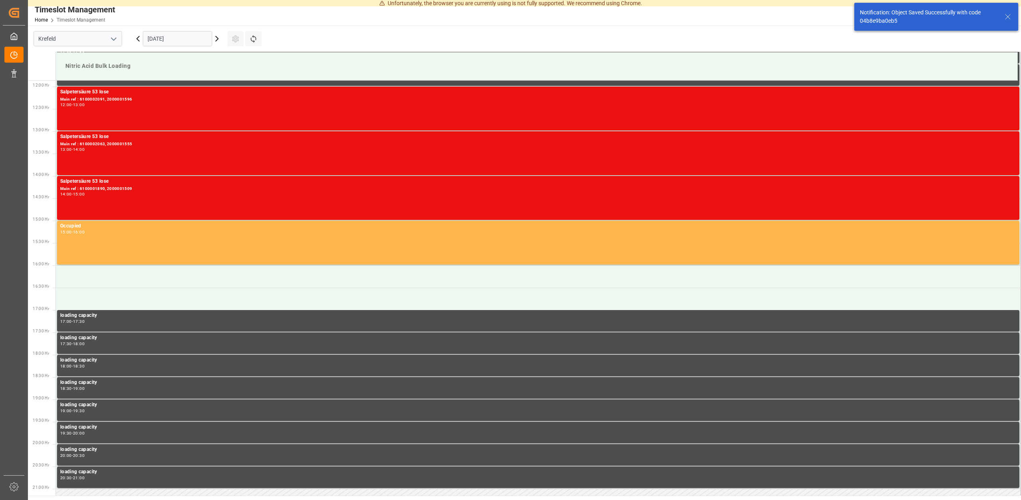
scroll to position [531, 0]
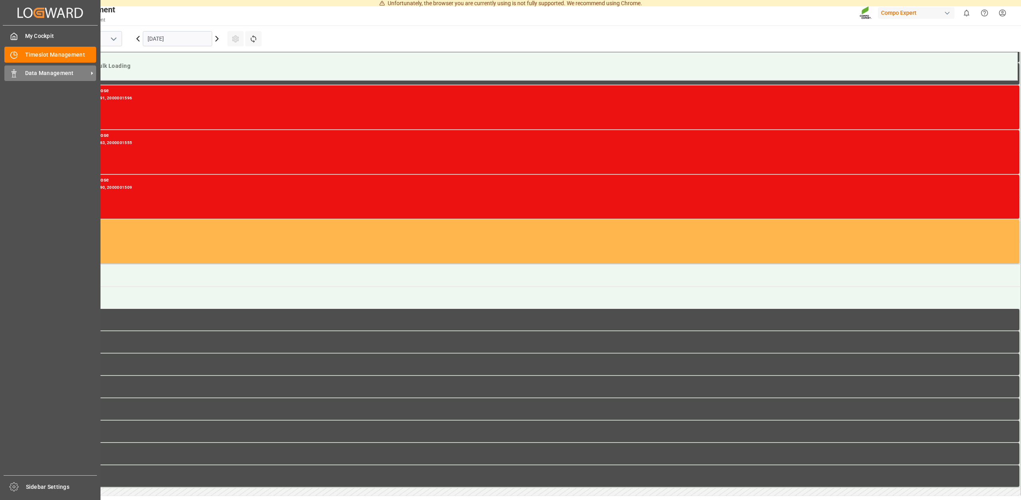
click at [21, 76] on div "Data Management Data Management" at bounding box center [50, 73] width 92 height 16
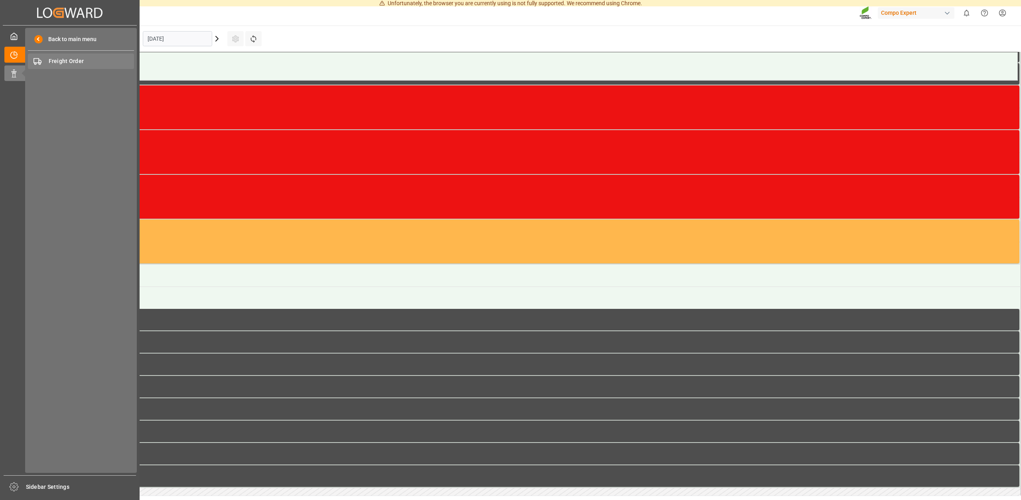
click at [69, 61] on span "Freight Order" at bounding box center [92, 61] width 86 height 8
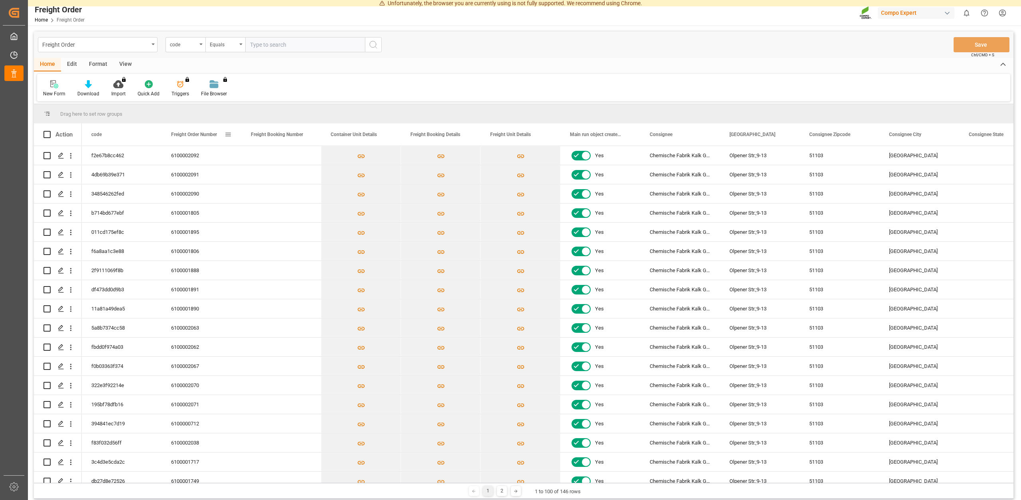
click at [205, 134] on span "Freight Order Number" at bounding box center [194, 135] width 46 height 6
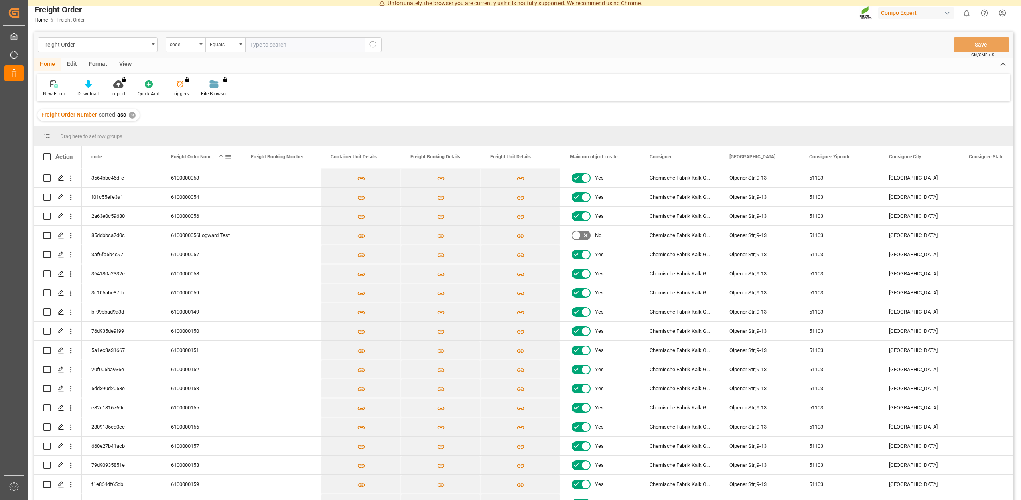
click at [191, 156] on span "Freight Order Number" at bounding box center [192, 157] width 43 height 6
click at [61, 311] on icon "Press SPACE to select this row." at bounding box center [61, 312] width 6 height 6
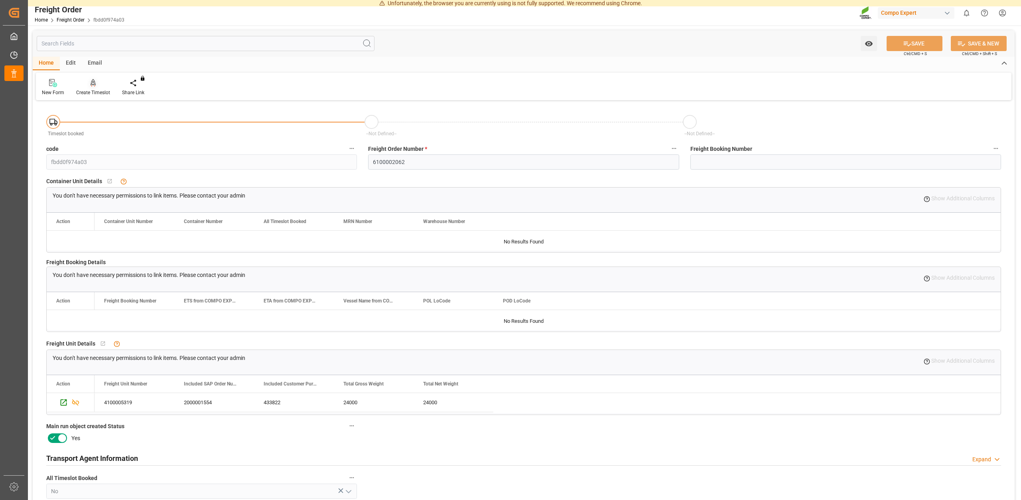
click at [100, 93] on div "Create Timeslot" at bounding box center [93, 92] width 34 height 7
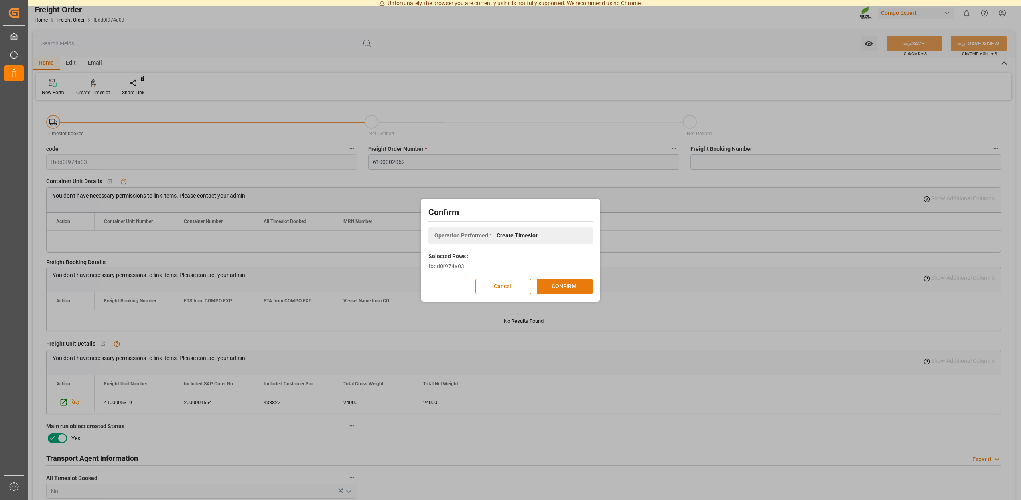
click at [567, 280] on button "CONFIRM" at bounding box center [565, 286] width 56 height 15
click at [430, 95] on div "Confirm Operation Performed : Create Timeslot Selected Rows : fbdd0f974a03 Canc…" at bounding box center [510, 250] width 1021 height 500
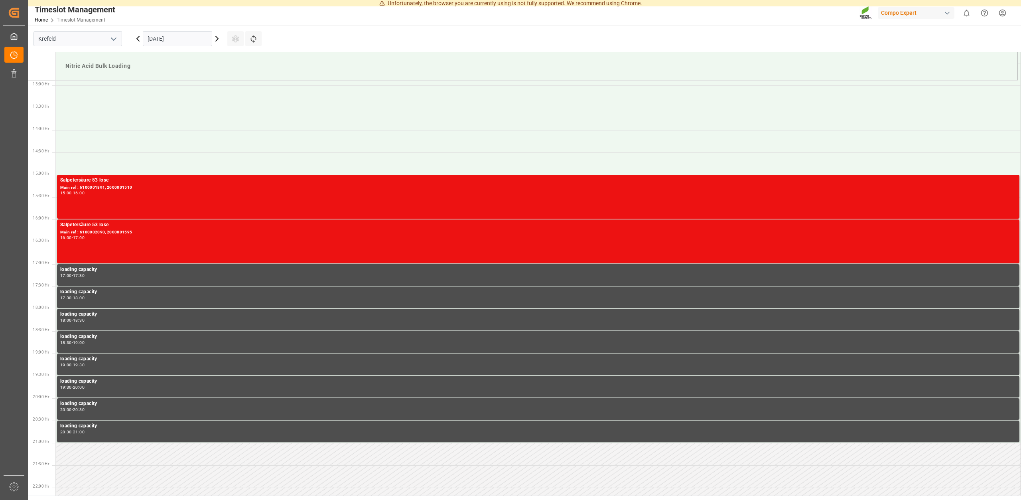
scroll to position [413, 0]
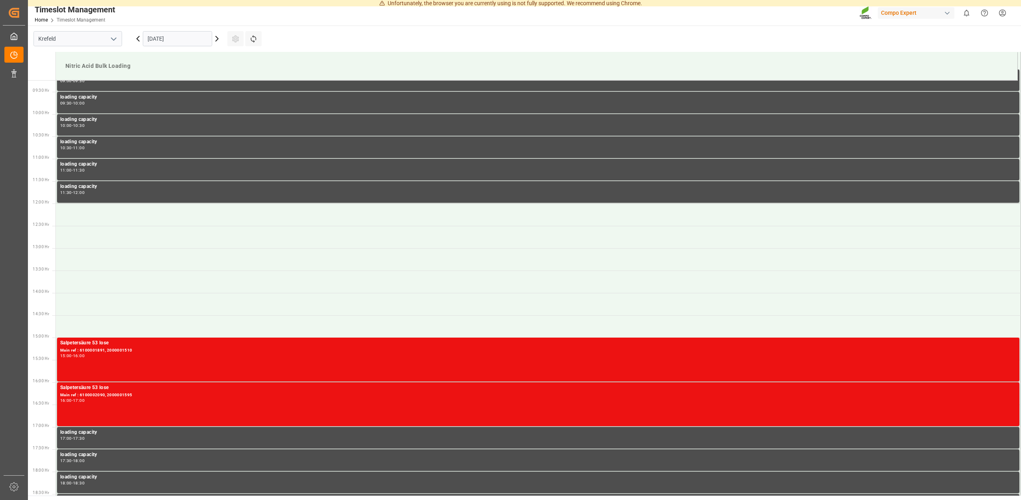
click at [217, 37] on icon at bounding box center [217, 39] width 10 height 10
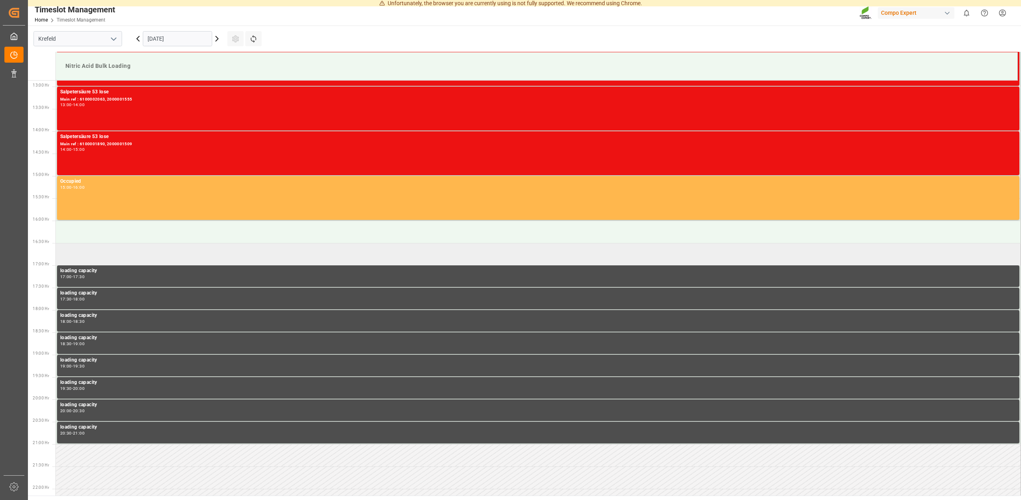
scroll to position [576, 0]
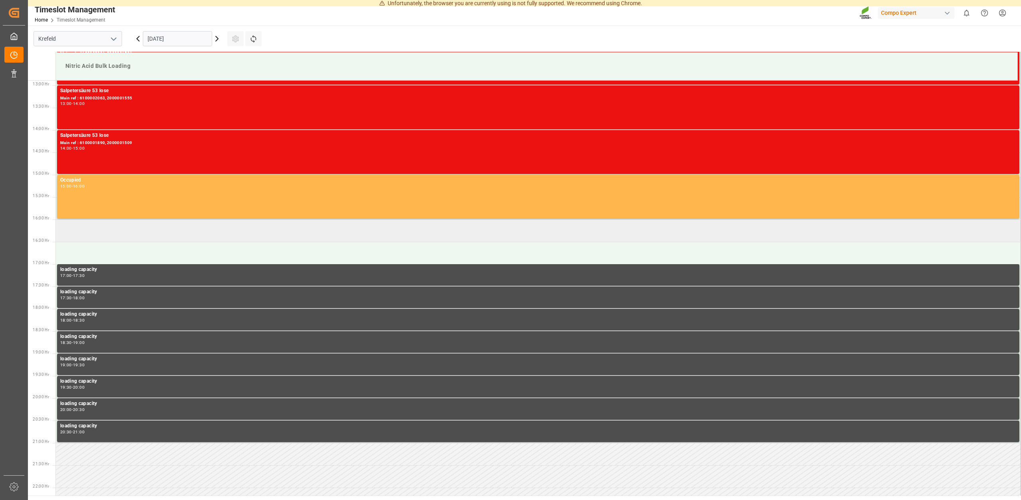
click at [105, 231] on td at bounding box center [538, 230] width 965 height 22
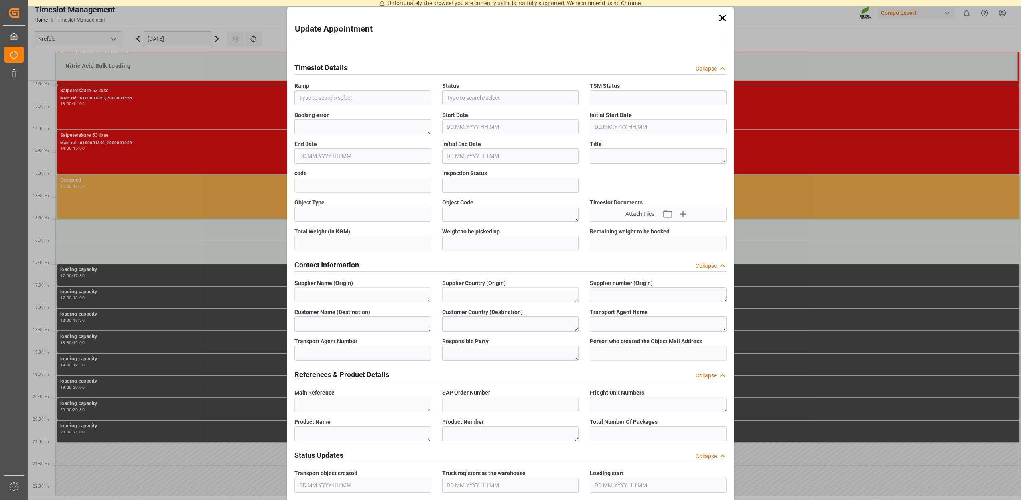
type input "Nitric Acid Bulk Loading"
type input "Transport object created"
type input "Booked"
type input "ac848150ccaf"
type input "Open"
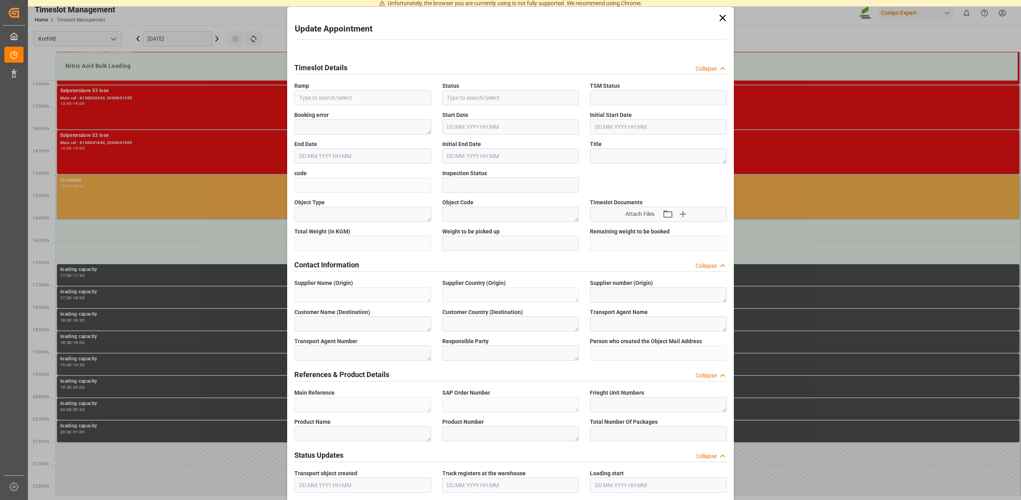
type textarea "Main-Run"
type textarea "SP_EWM"
type textarea "Chemische Fabrik Kalk GmbH"
type textarea "DE"
type textarea "Chemische Fabrik Kalk GmbH, (CFK)"
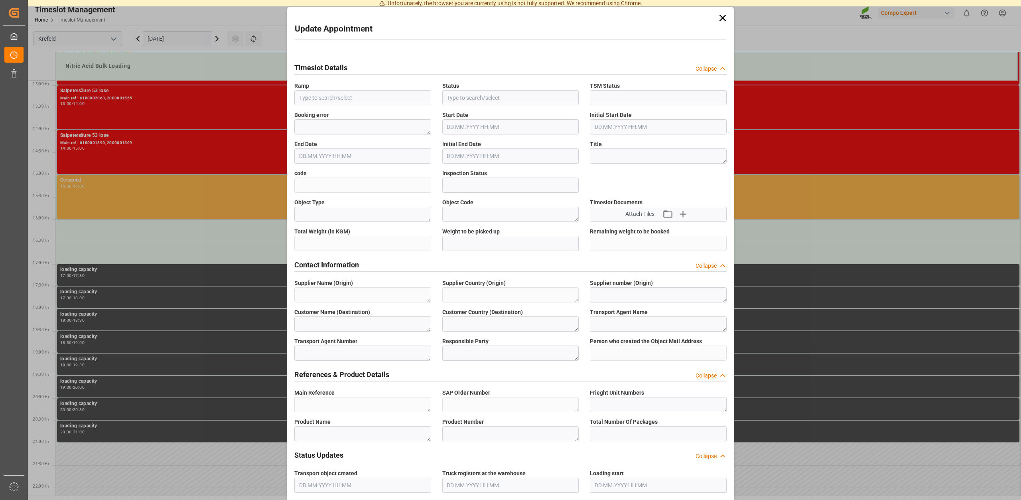
type textarea "5355955"
type textarea "Compo Expert"
type input "[PERSON_NAME][EMAIL_ADDRESS][DOMAIN_NAME]"
type textarea "6100002062"
type textarea "2000001554"
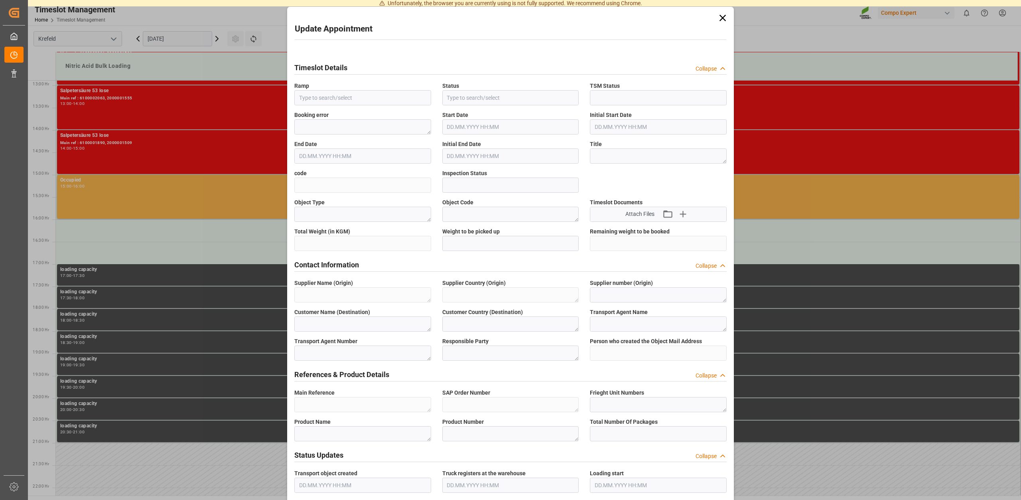
type textarea "4100005319"
type textarea "Salpetersäure 53 lose"
type textarea "1510002000"
type textarea "Z100"
type textarea "3500"
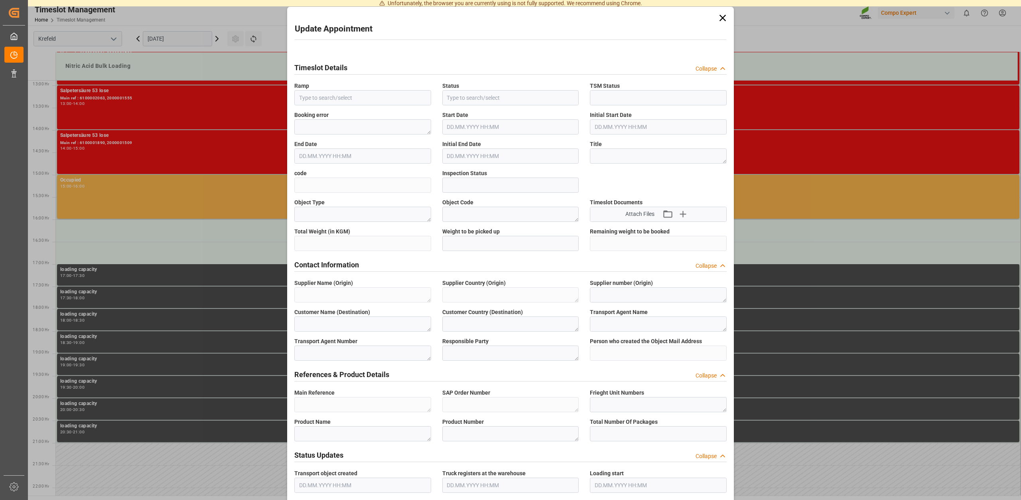
type input "6100002062"
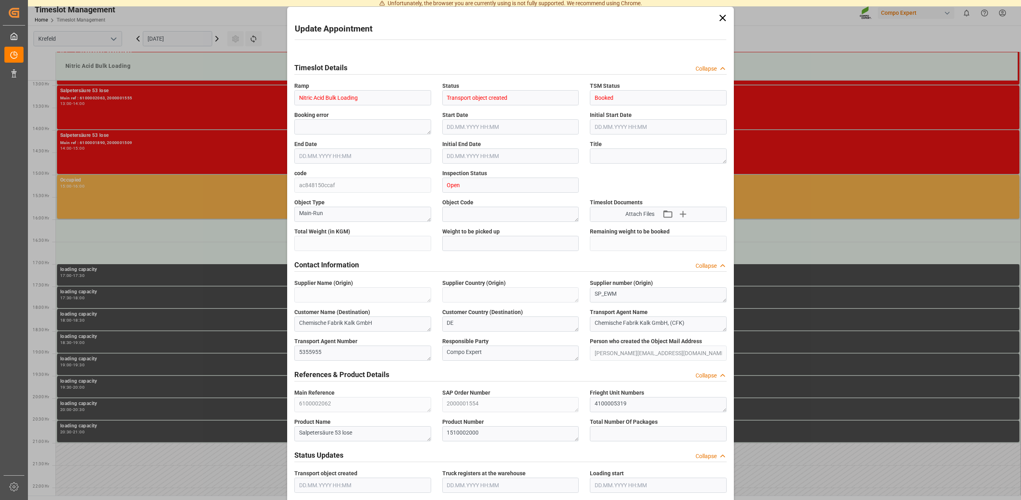
type input "24000"
type input "0"
type input "[DATE] 16:00"
type input "[DATE] 16:30"
type input "[DATE] 11:05"
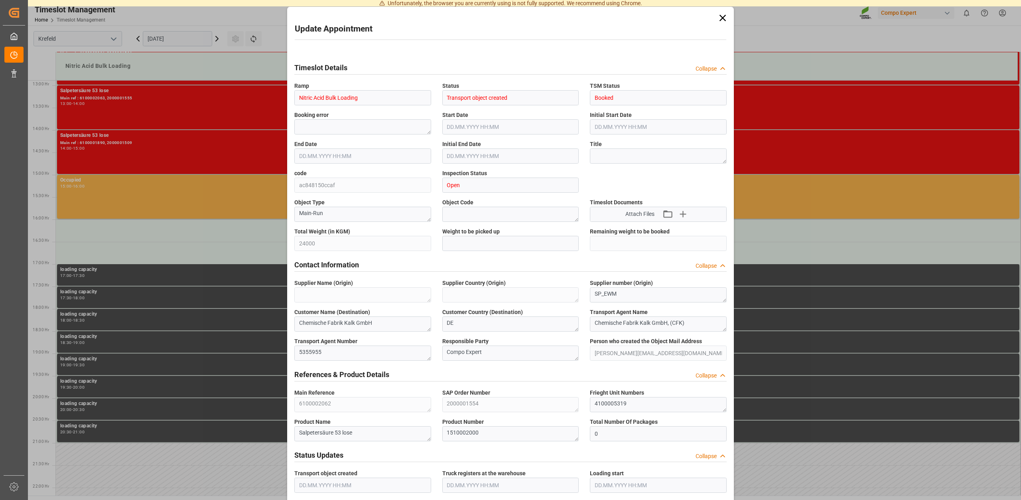
type input "[DATE] 11:32"
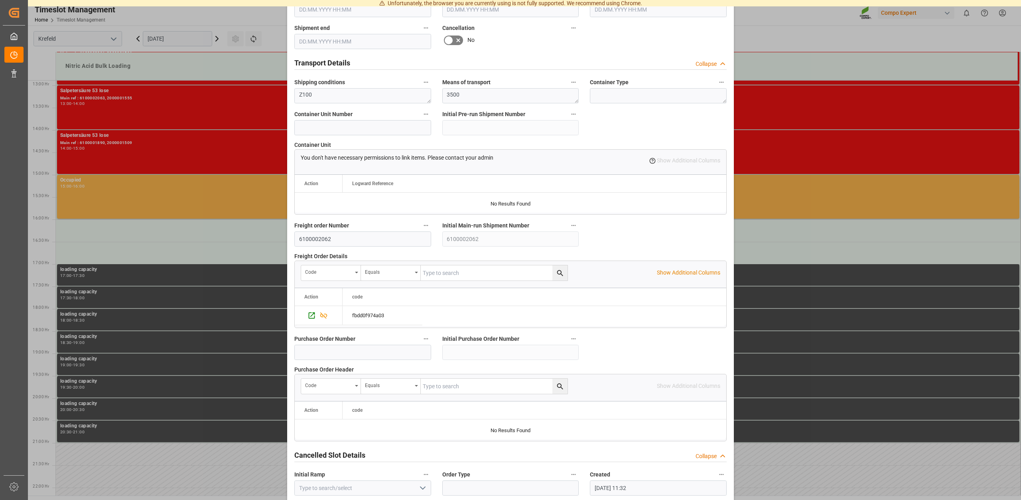
scroll to position [606, 0]
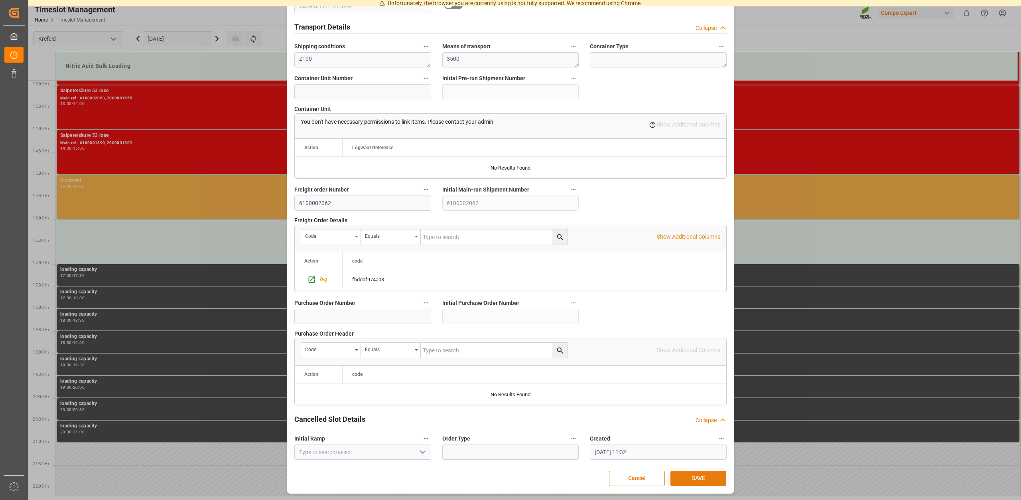
click at [699, 472] on button "SAVE" at bounding box center [699, 478] width 56 height 15
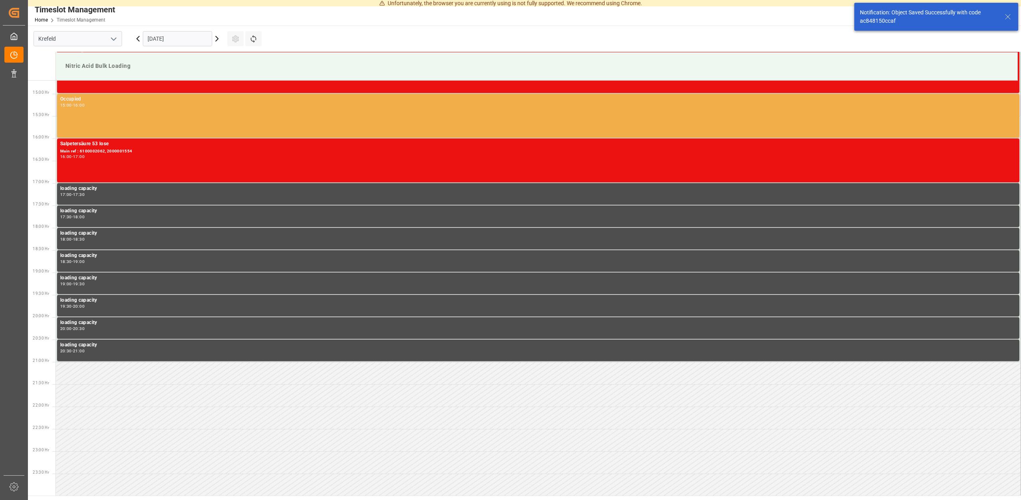
scroll to position [657, 0]
